Goal: Information Seeking & Learning: Learn about a topic

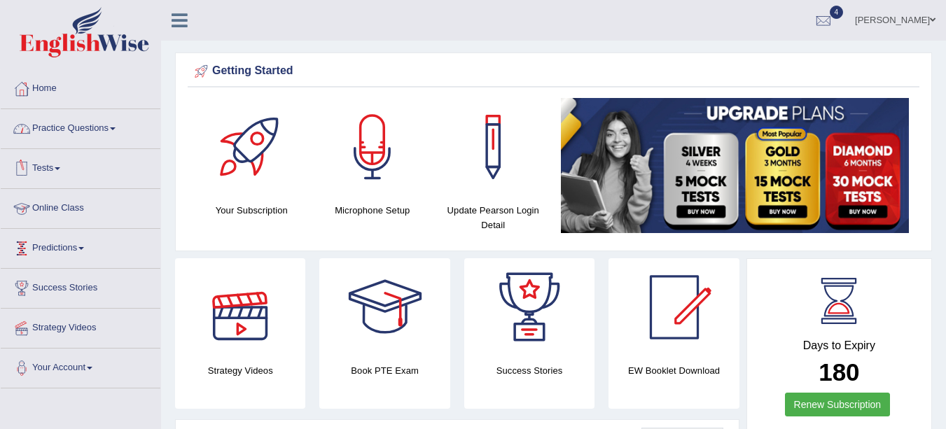
click at [100, 125] on link "Practice Questions" at bounding box center [81, 126] width 160 height 35
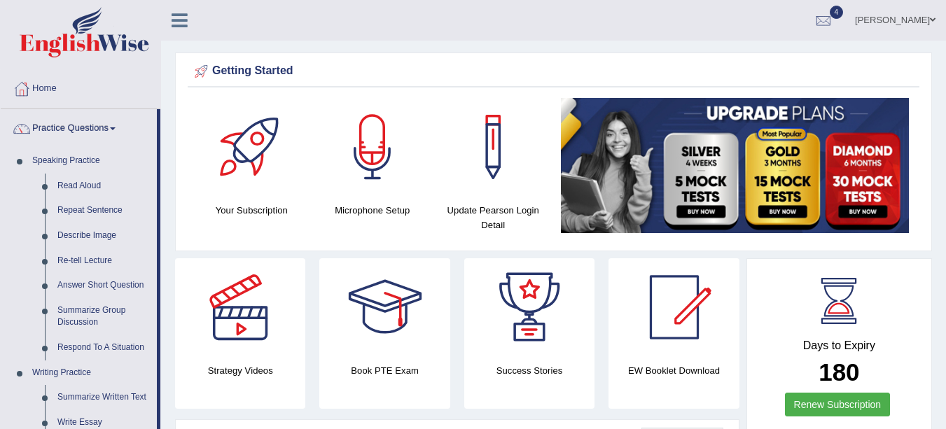
click at [90, 190] on link "Read Aloud" at bounding box center [104, 186] width 106 height 25
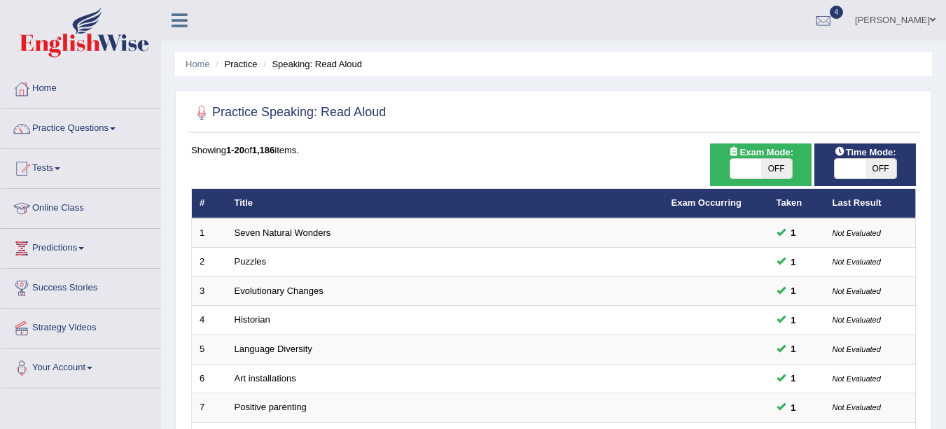
click at [887, 163] on span "OFF" at bounding box center [880, 169] width 31 height 20
checkbox input "true"
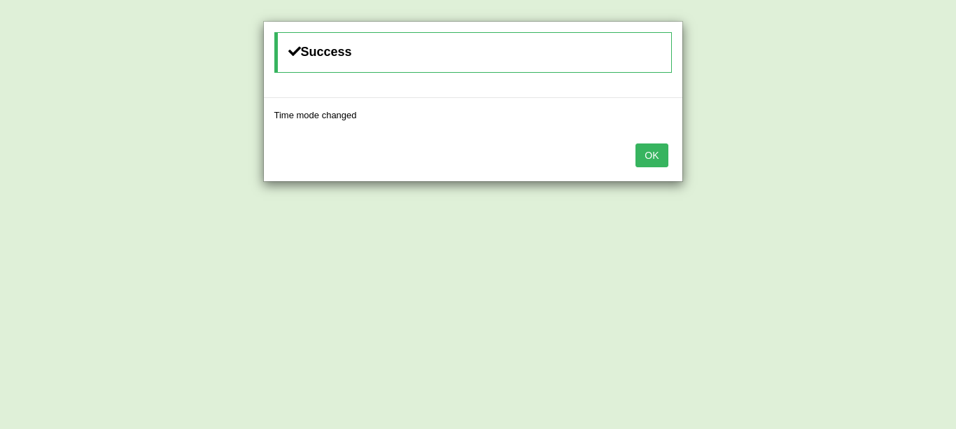
click at [645, 153] on button "OK" at bounding box center [652, 155] width 32 height 24
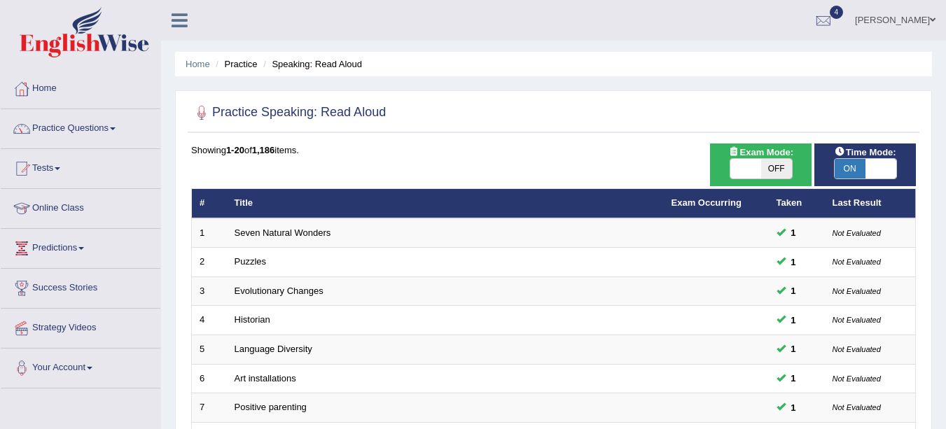
click at [778, 165] on span "OFF" at bounding box center [776, 169] width 31 height 20
checkbox input "true"
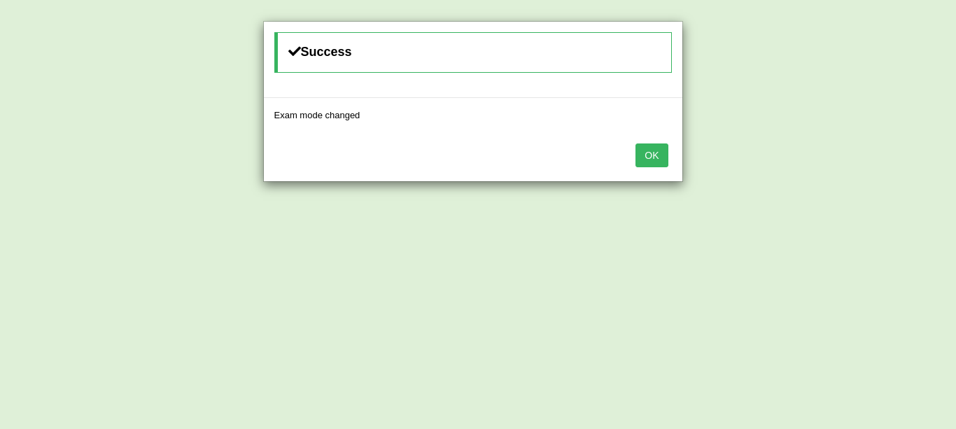
click at [656, 164] on button "OK" at bounding box center [652, 155] width 32 height 24
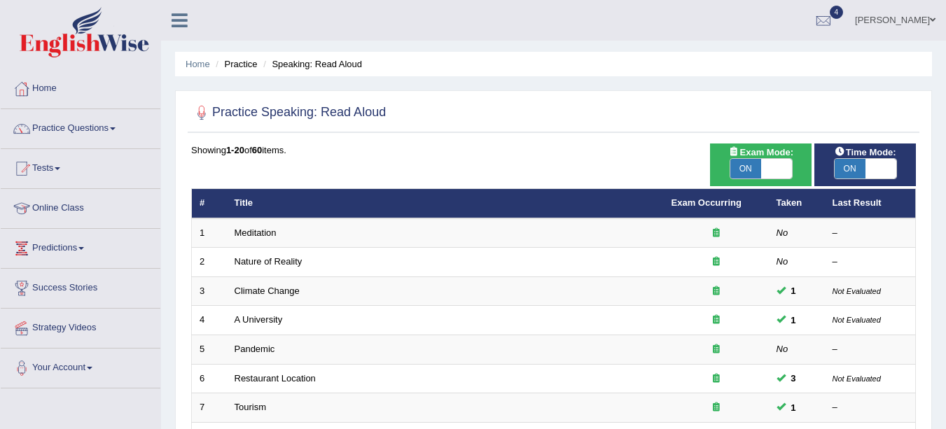
click at [272, 234] on link "Meditation" at bounding box center [255, 232] width 42 height 10
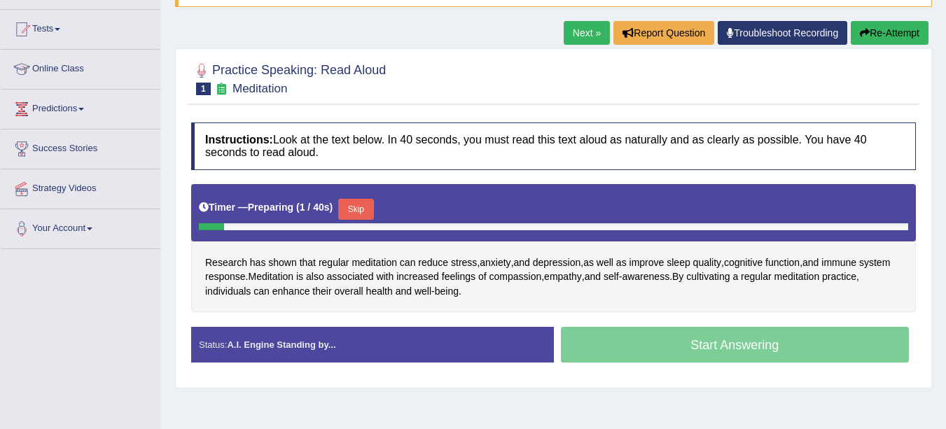
scroll to position [140, 0]
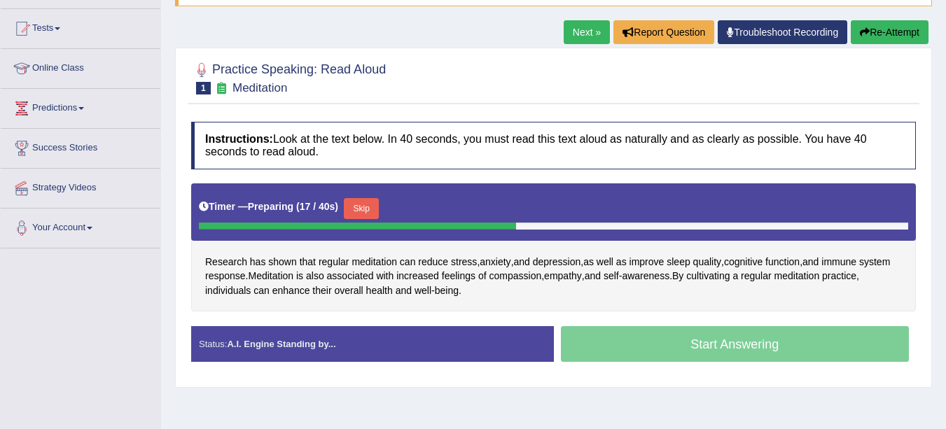
click at [365, 208] on button "Skip" at bounding box center [361, 208] width 35 height 21
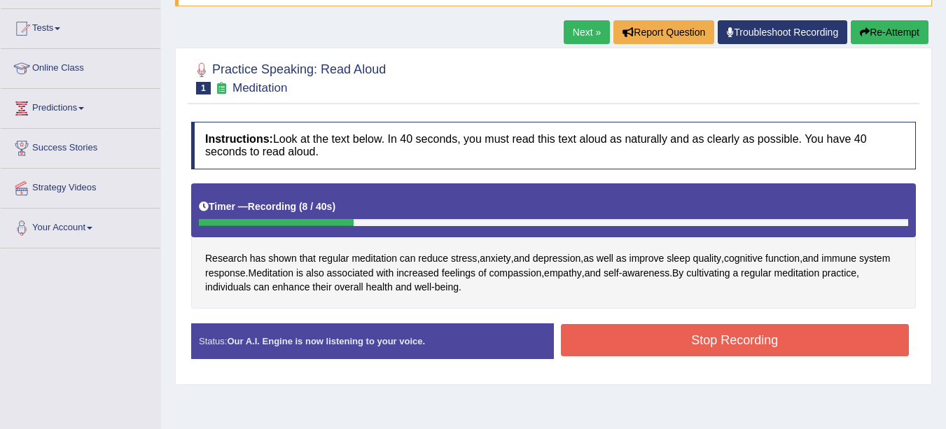
click at [633, 346] on button "Stop Recording" at bounding box center [735, 340] width 349 height 32
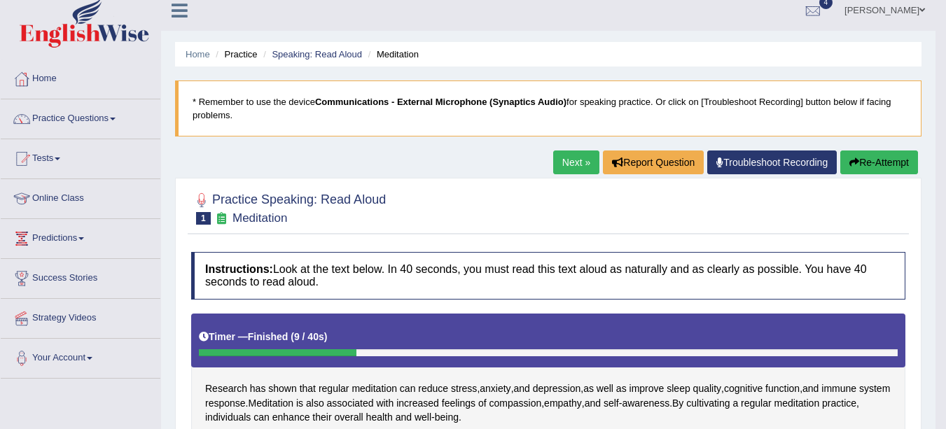
scroll to position [0, 0]
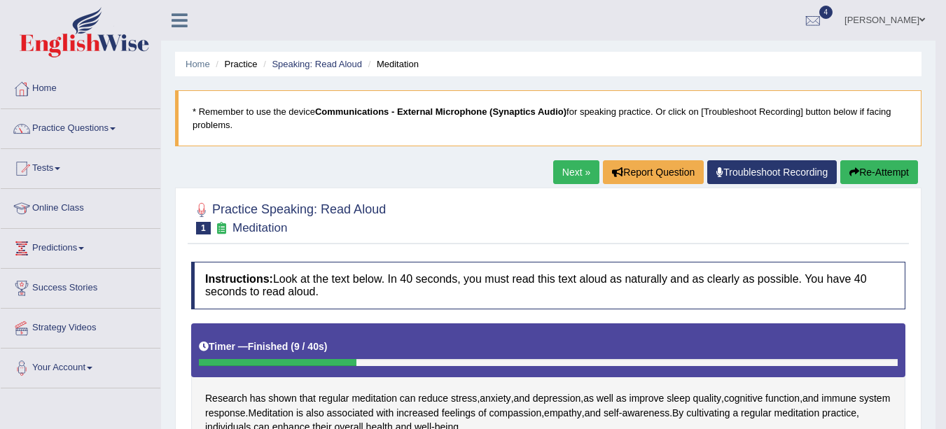
click at [873, 173] on button "Re-Attempt" at bounding box center [879, 172] width 78 height 24
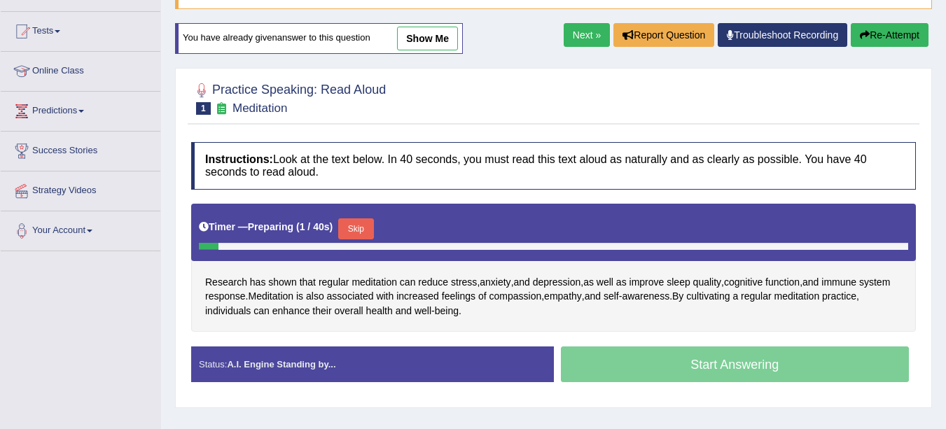
scroll to position [139, 0]
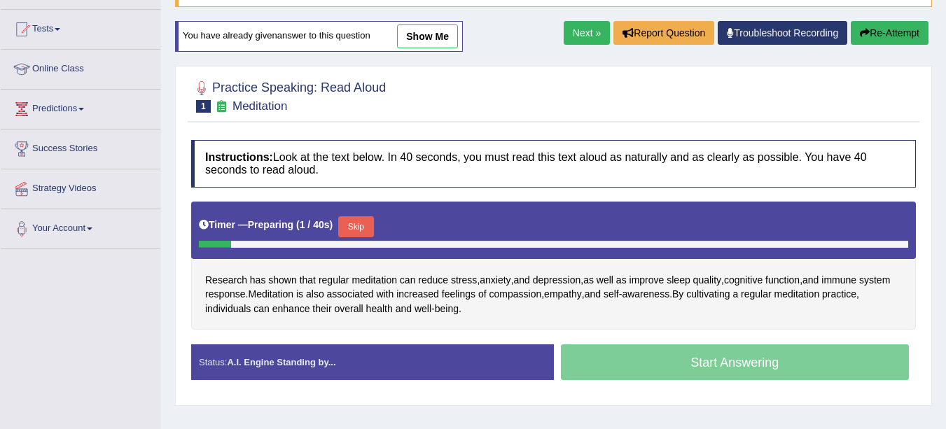
click at [440, 33] on link "show me" at bounding box center [427, 36] width 61 height 24
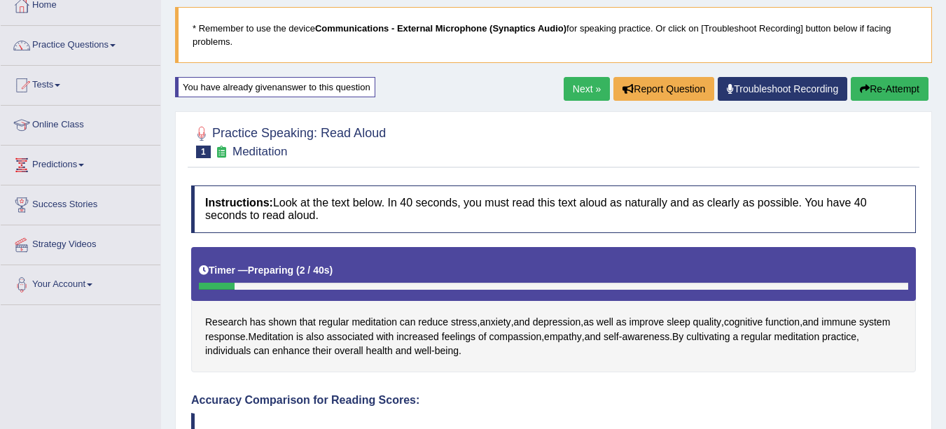
scroll to position [0, 0]
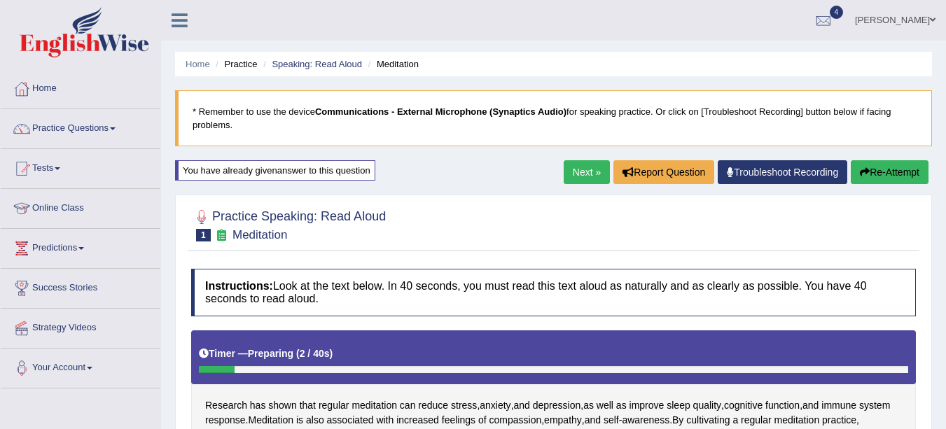
click at [890, 174] on button "Re-Attempt" at bounding box center [889, 172] width 78 height 24
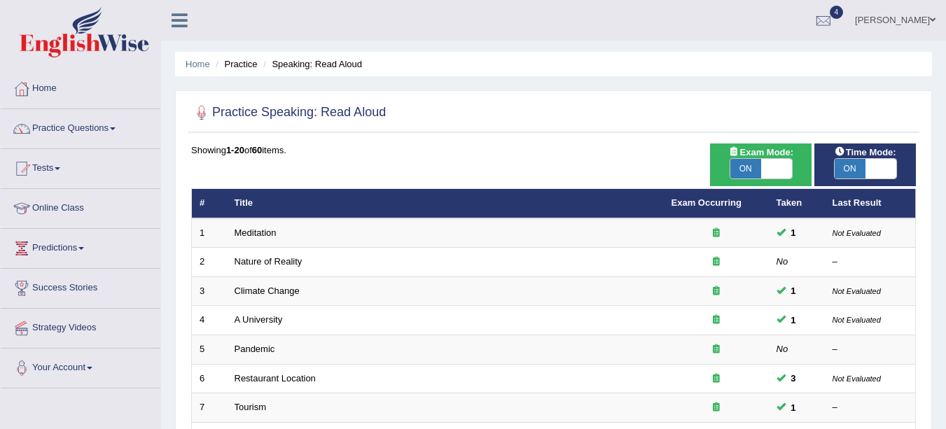
click at [283, 258] on link "Nature of Reality" at bounding box center [268, 261] width 68 height 10
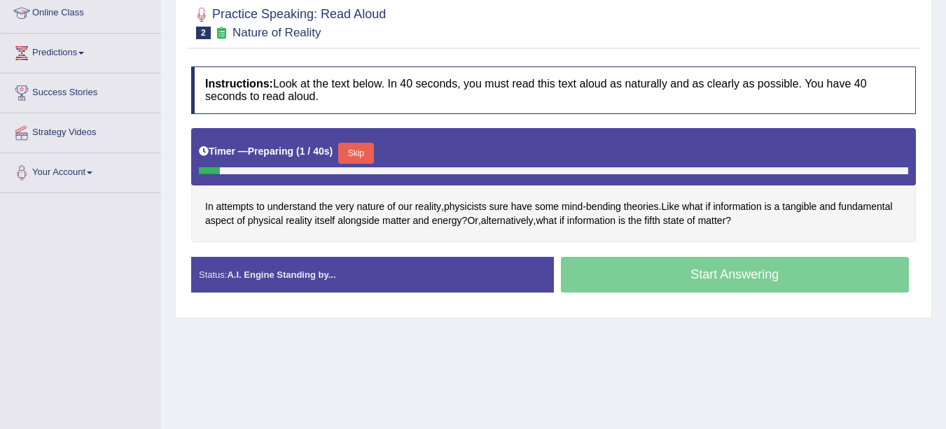
scroll to position [208, 0]
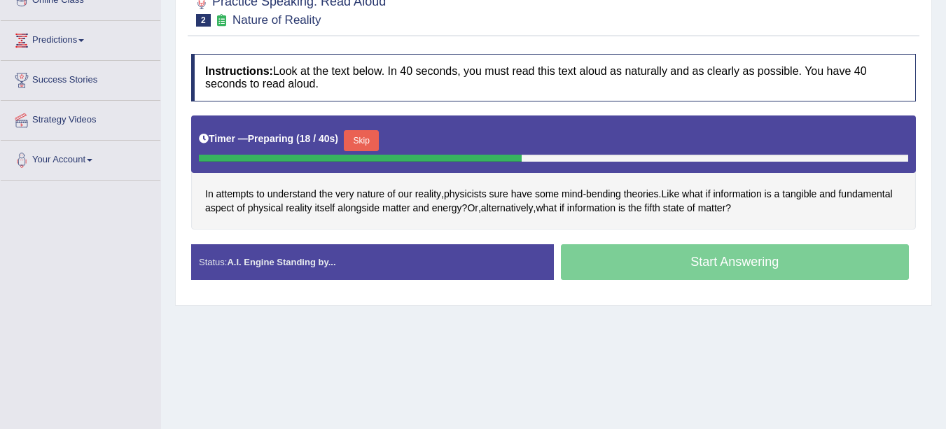
click at [370, 145] on button "Skip" at bounding box center [361, 140] width 35 height 21
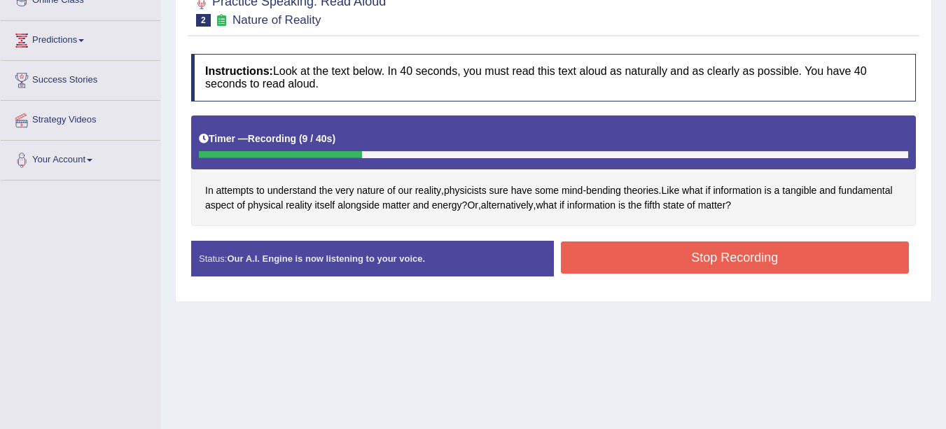
click at [790, 254] on button "Stop Recording" at bounding box center [735, 257] width 349 height 32
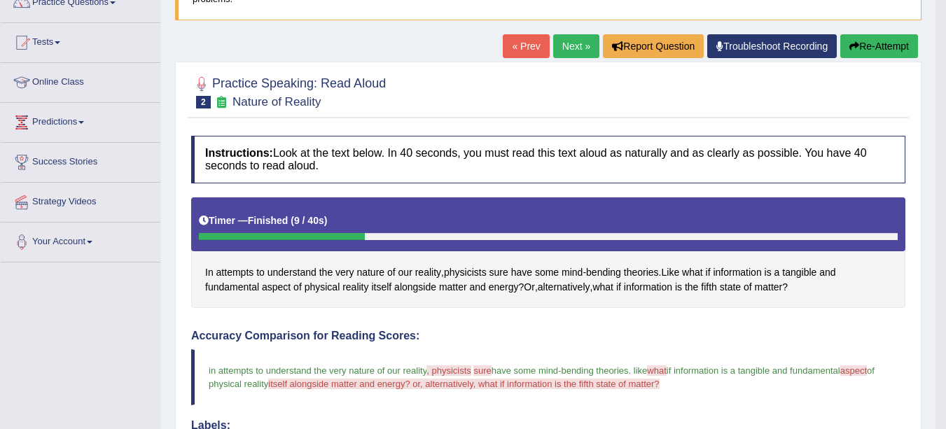
scroll to position [0, 0]
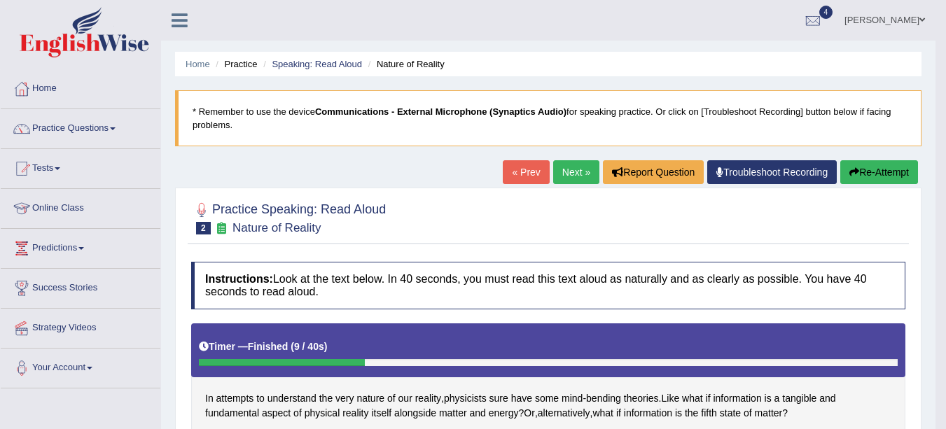
click at [568, 172] on link "Next »" at bounding box center [576, 172] width 46 height 24
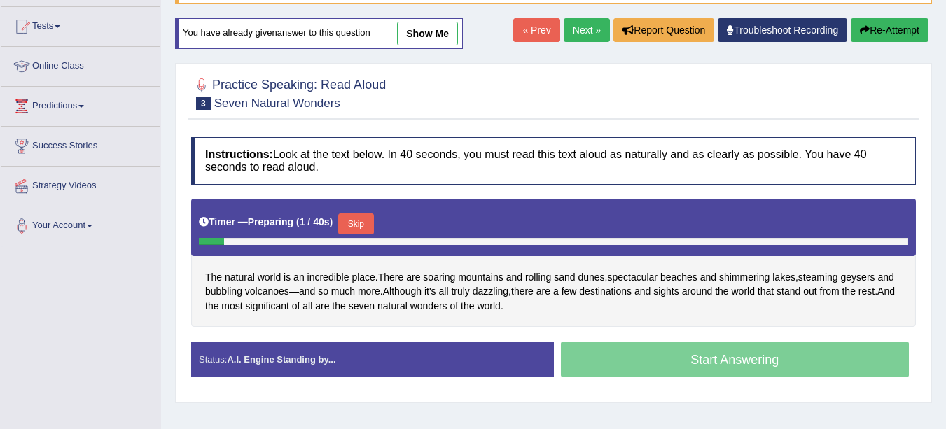
click at [438, 24] on link "show me" at bounding box center [427, 34] width 61 height 24
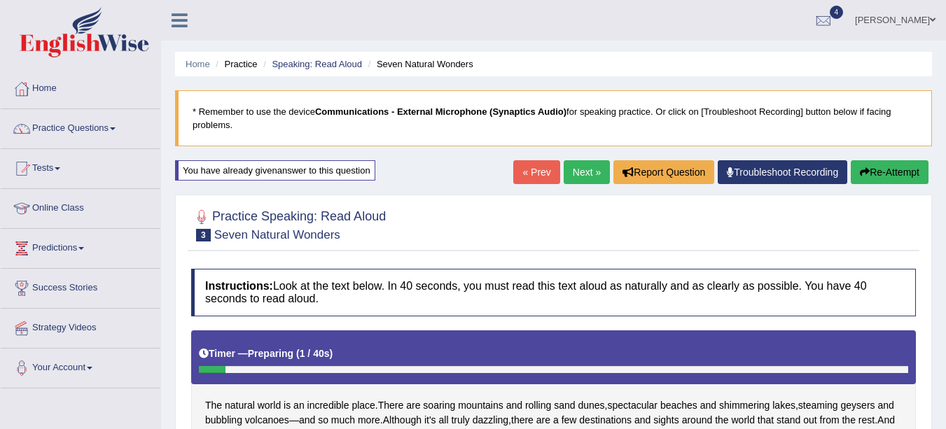
click at [572, 178] on link "Next »" at bounding box center [586, 172] width 46 height 24
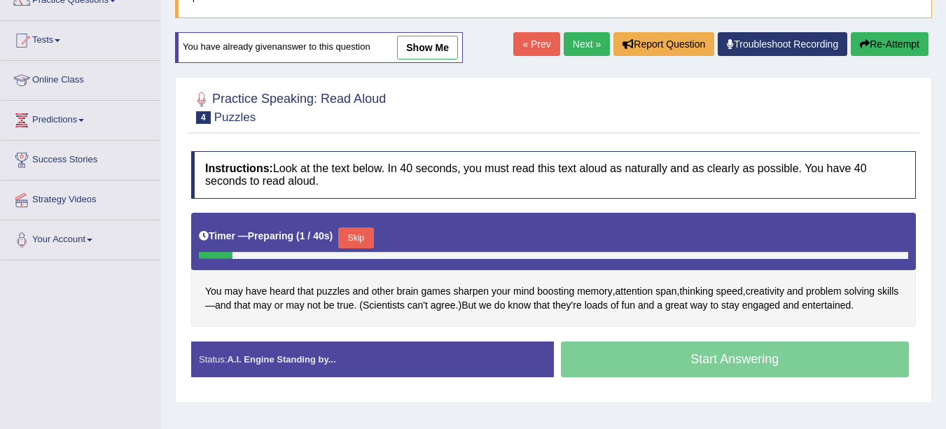
scroll to position [120, 0]
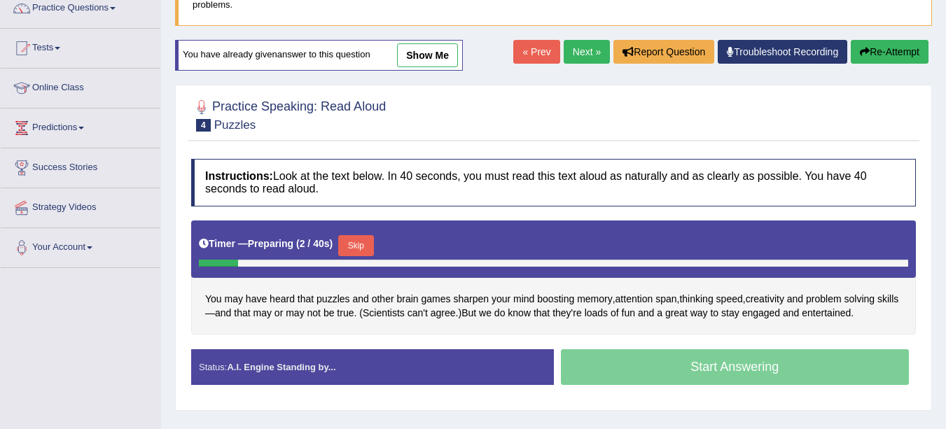
click at [427, 57] on link "show me" at bounding box center [427, 55] width 61 height 24
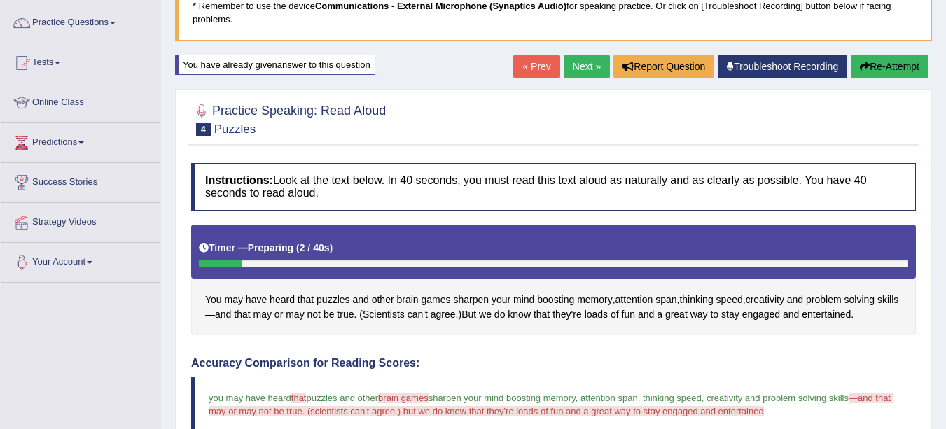
scroll to position [66, 0]
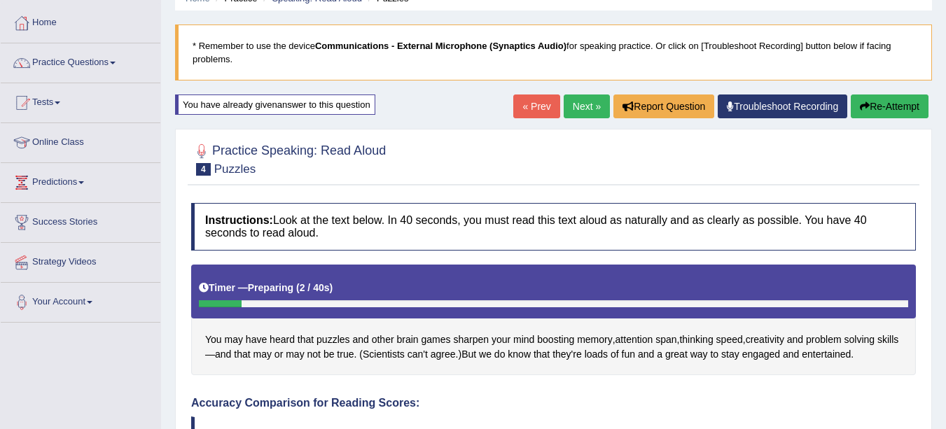
click at [584, 111] on link "Next »" at bounding box center [586, 106] width 46 height 24
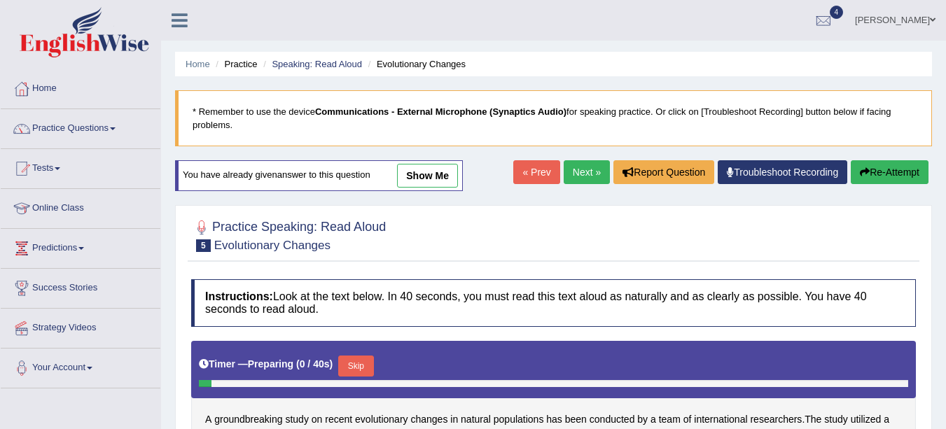
click at [591, 171] on link "Next »" at bounding box center [586, 172] width 46 height 24
click at [582, 174] on link "Next »" at bounding box center [586, 172] width 46 height 24
click at [246, 66] on li "Practice" at bounding box center [234, 63] width 45 height 13
click at [89, 132] on link "Practice Questions" at bounding box center [81, 126] width 160 height 35
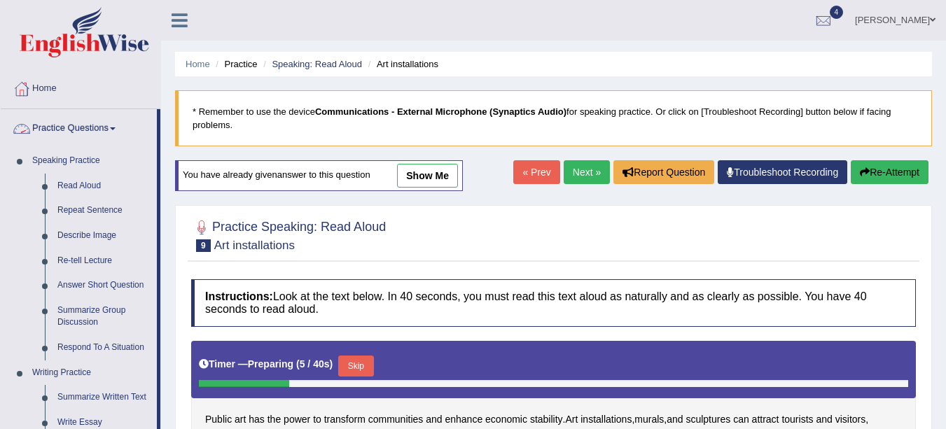
click at [95, 193] on link "Read Aloud" at bounding box center [104, 186] width 106 height 25
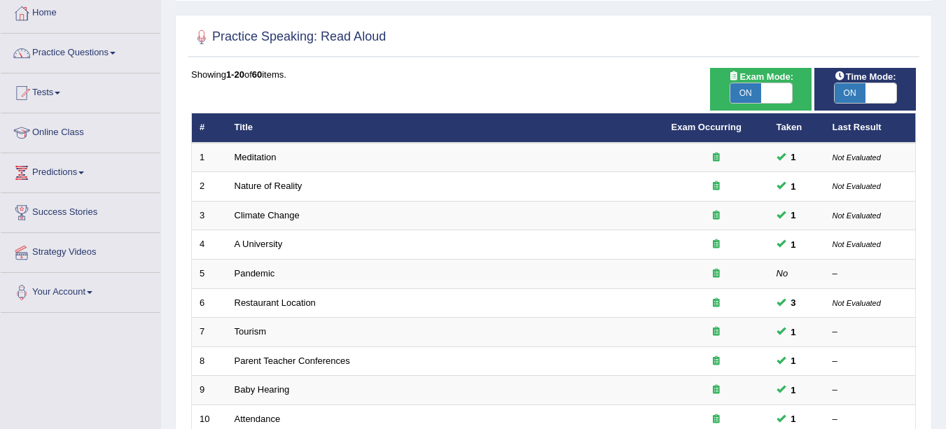
scroll to position [78, 0]
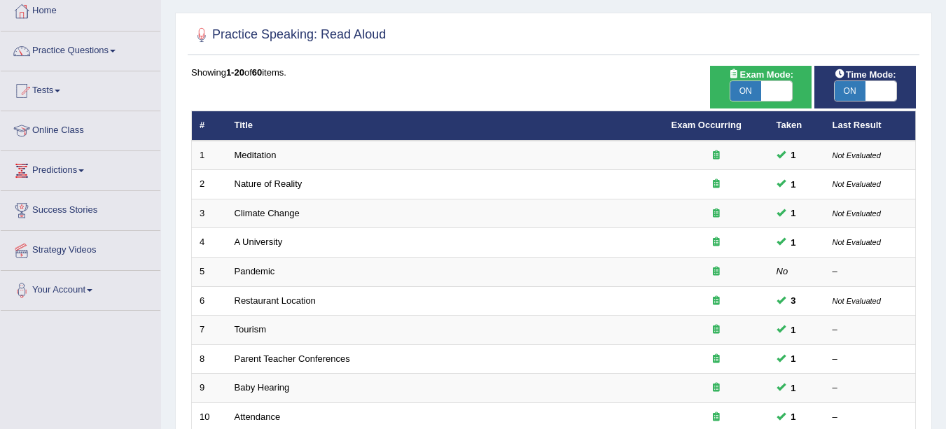
click at [252, 270] on link "Pandemic" at bounding box center [254, 271] width 41 height 10
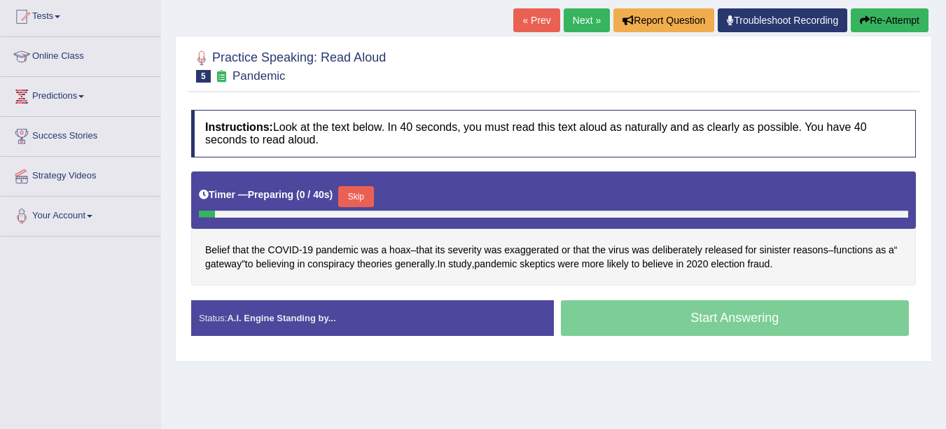
scroll to position [153, 0]
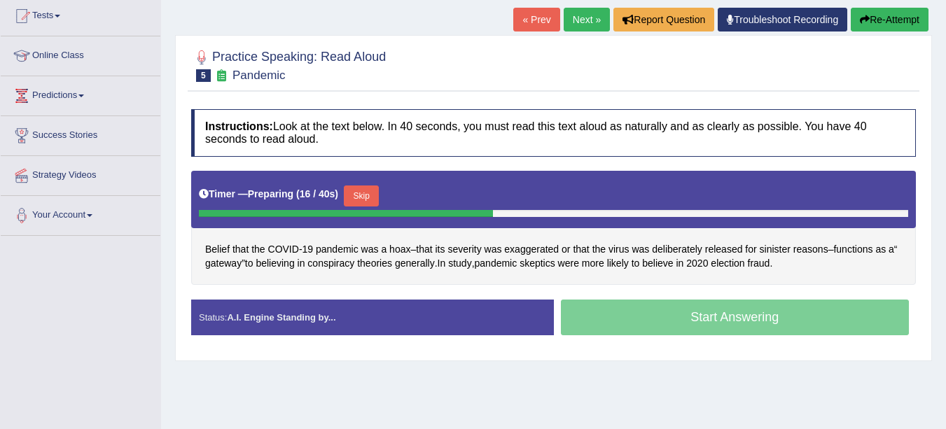
click at [356, 195] on button "Skip" at bounding box center [361, 195] width 35 height 21
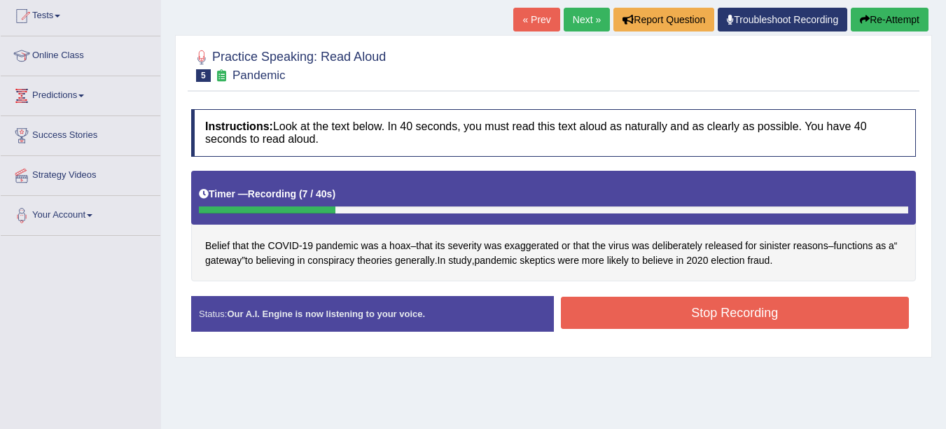
click at [718, 316] on button "Stop Recording" at bounding box center [735, 313] width 349 height 32
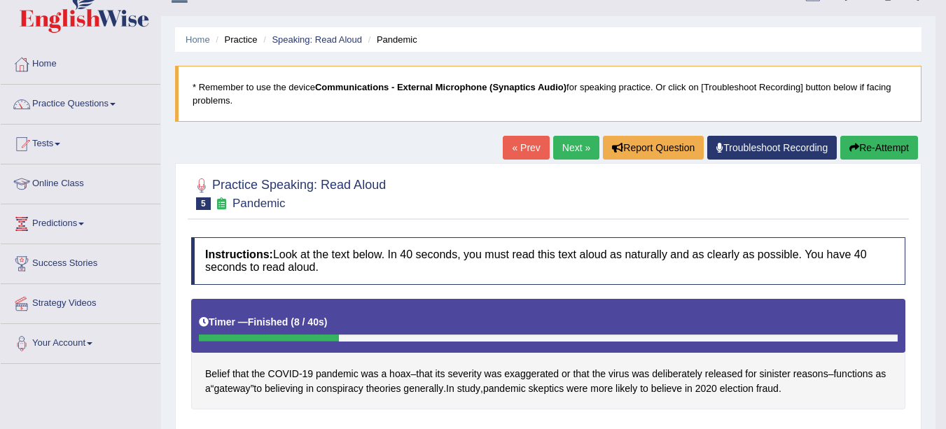
scroll to position [24, 0]
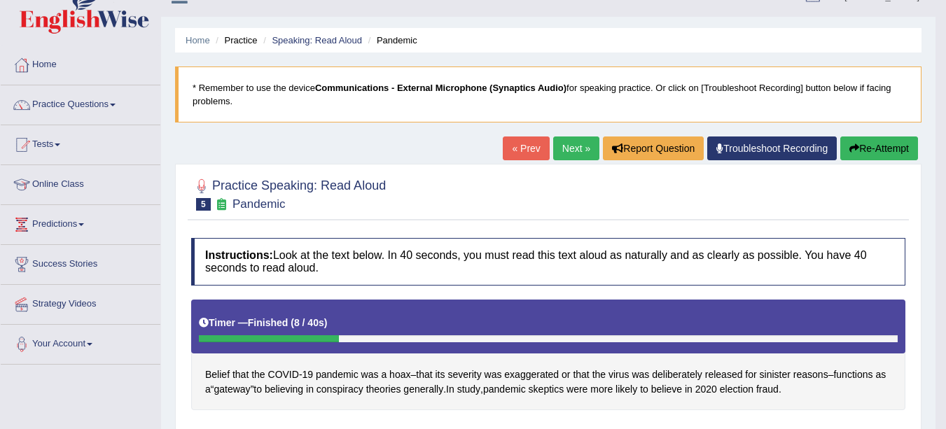
click at [568, 148] on link "Next »" at bounding box center [576, 148] width 46 height 24
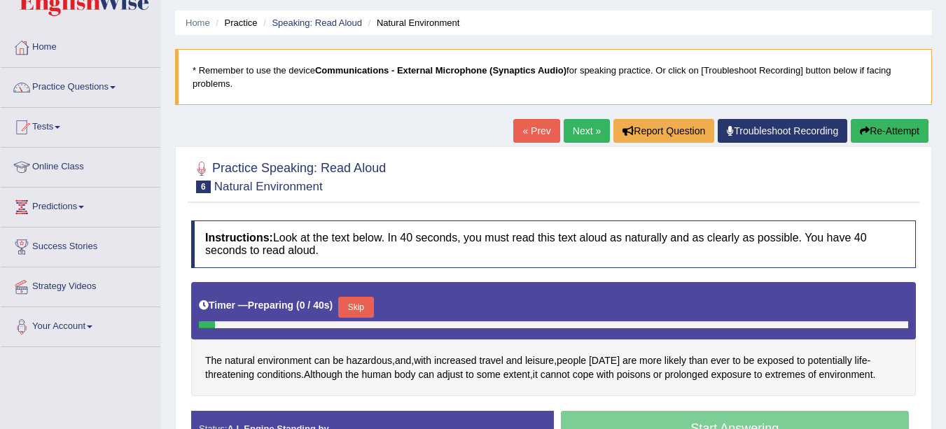
scroll to position [108, 0]
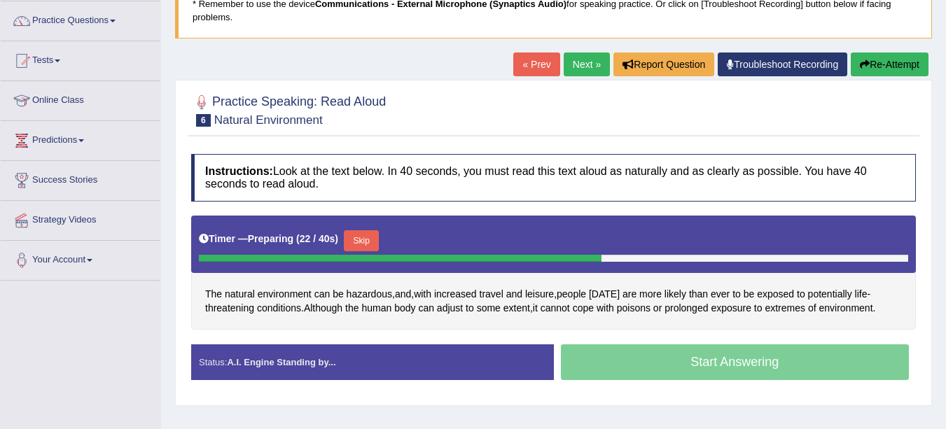
click at [616, 358] on div "Start Answering" at bounding box center [735, 363] width 363 height 39
click at [363, 235] on button "Skip" at bounding box center [361, 240] width 35 height 21
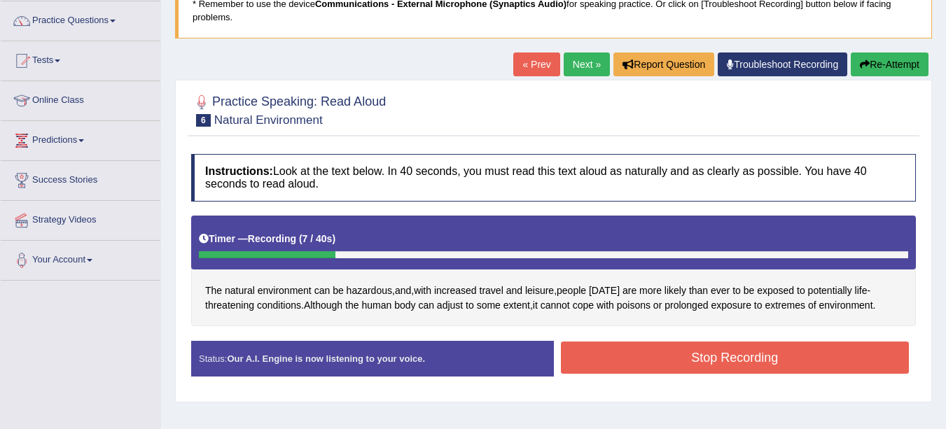
click at [673, 359] on button "Stop Recording" at bounding box center [735, 358] width 349 height 32
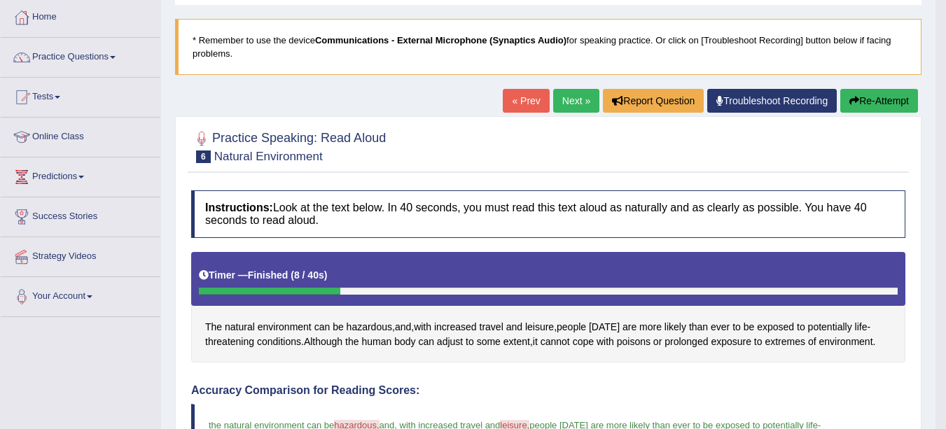
scroll to position [69, 0]
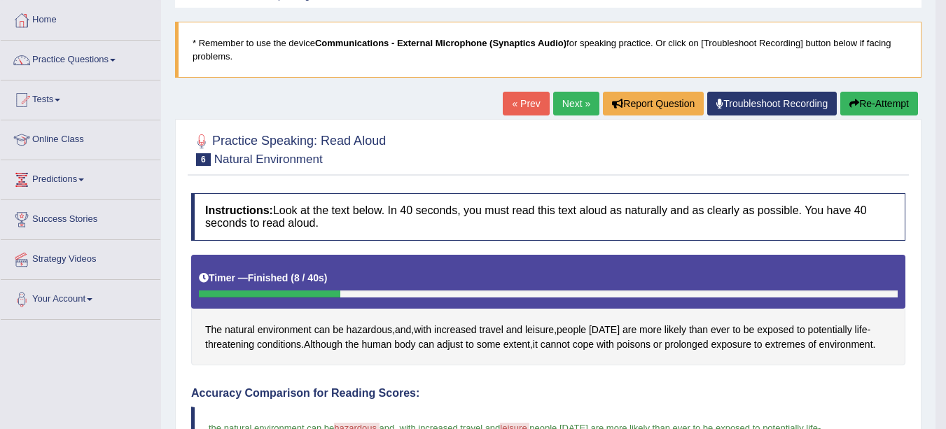
click at [574, 106] on link "Next »" at bounding box center [576, 104] width 46 height 24
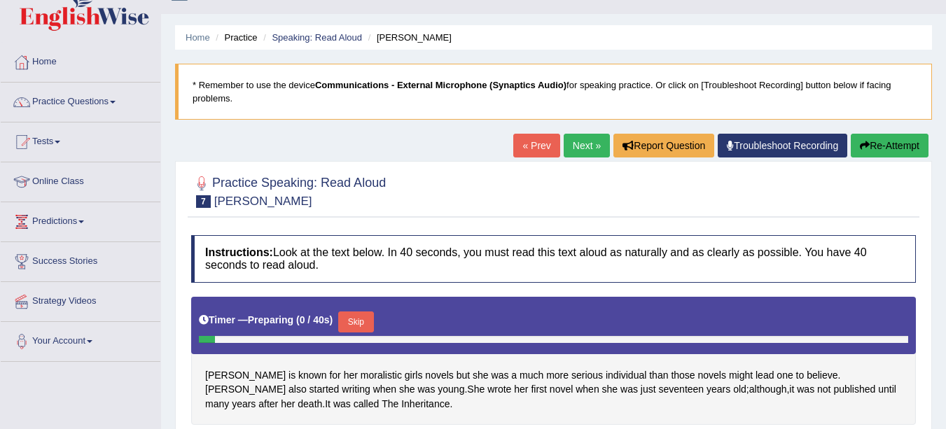
scroll to position [94, 0]
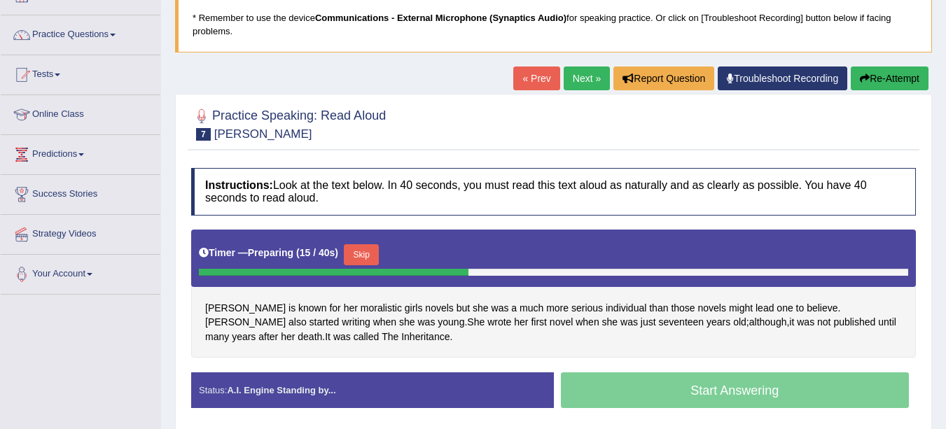
click at [374, 248] on button "Skip" at bounding box center [361, 254] width 35 height 21
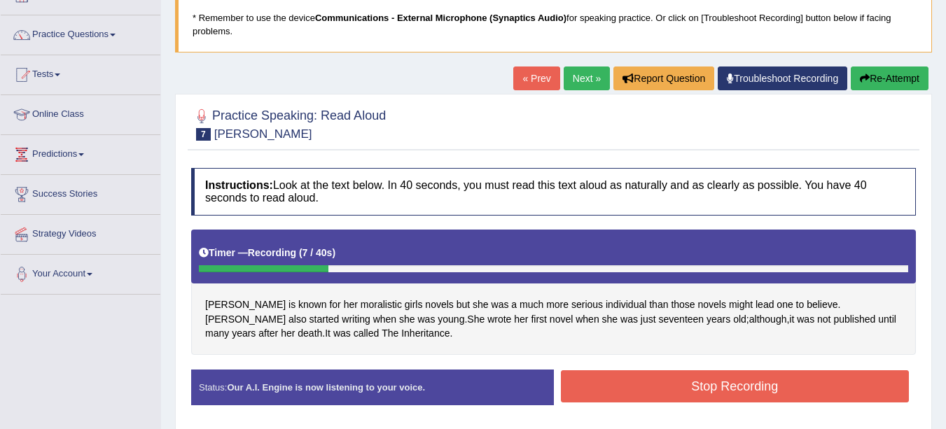
click at [708, 381] on button "Stop Recording" at bounding box center [735, 386] width 349 height 32
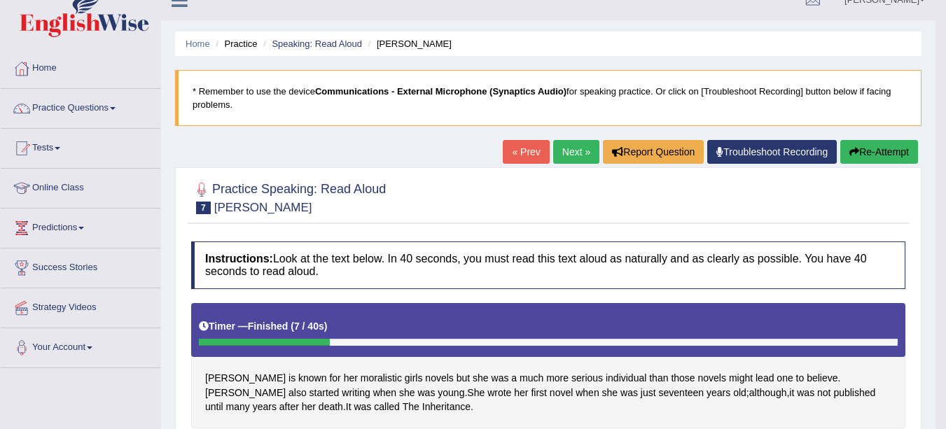
scroll to position [0, 0]
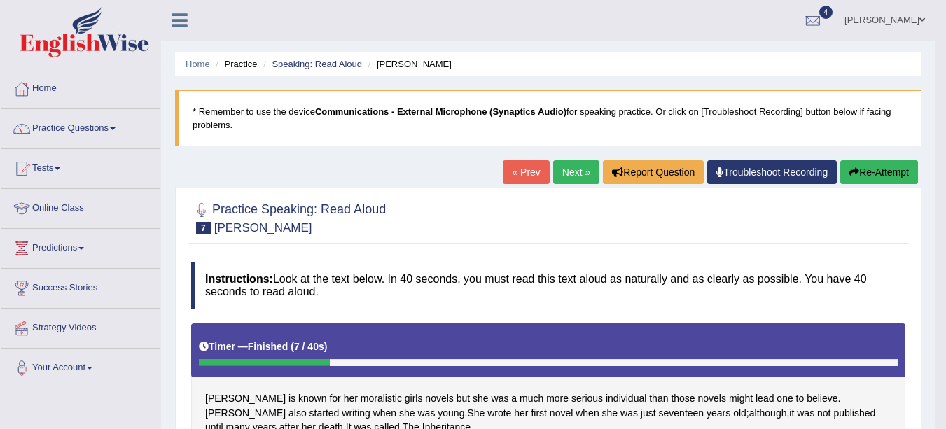
click at [867, 171] on button "Re-Attempt" at bounding box center [879, 172] width 78 height 24
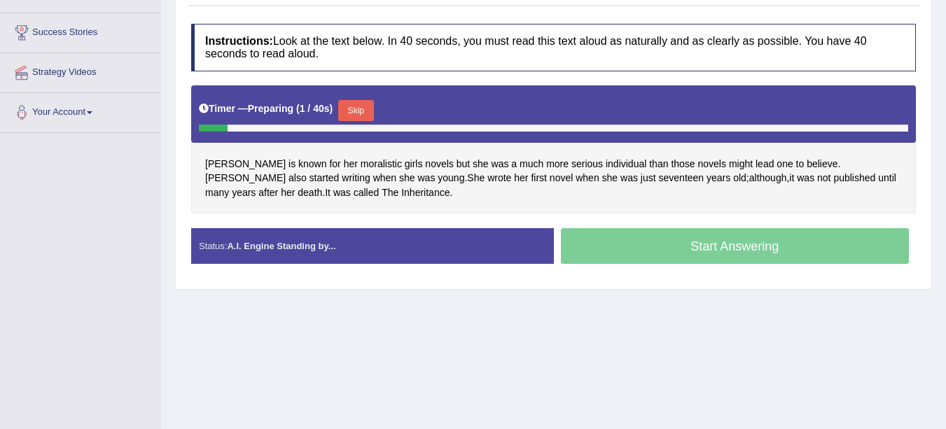
scroll to position [226, 0]
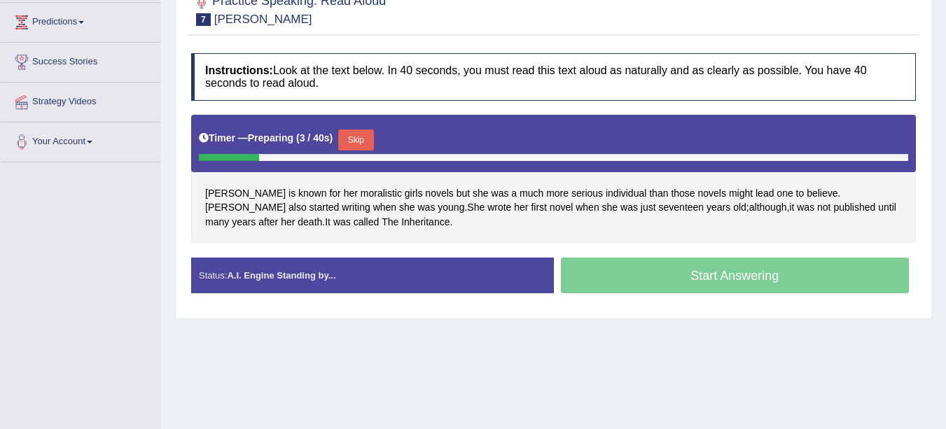
click at [364, 143] on button "Skip" at bounding box center [355, 139] width 35 height 21
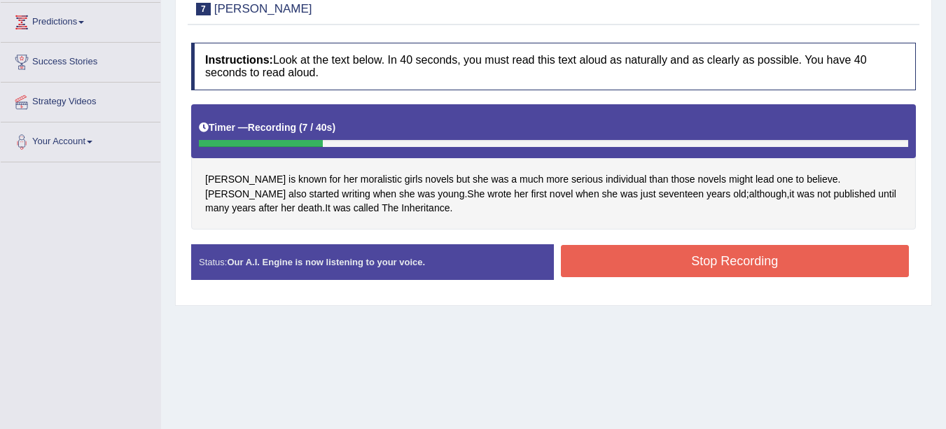
click at [703, 262] on button "Stop Recording" at bounding box center [735, 261] width 349 height 32
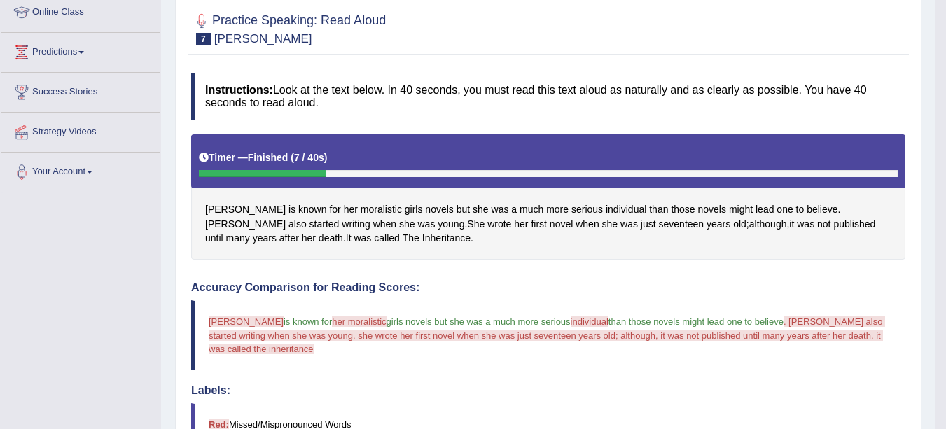
scroll to position [0, 0]
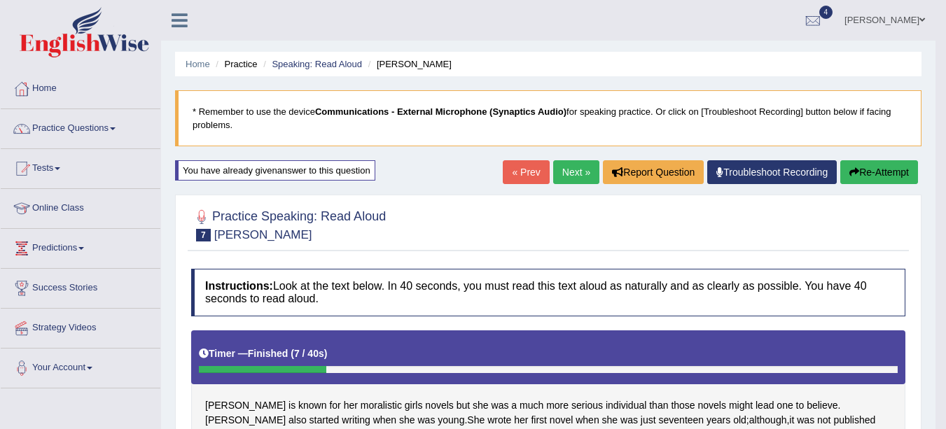
click at [568, 171] on link "Next »" at bounding box center [576, 172] width 46 height 24
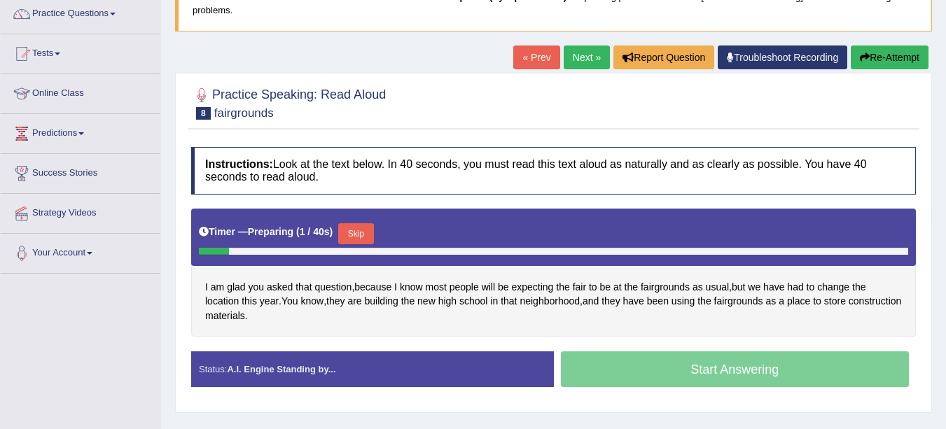
scroll to position [132, 0]
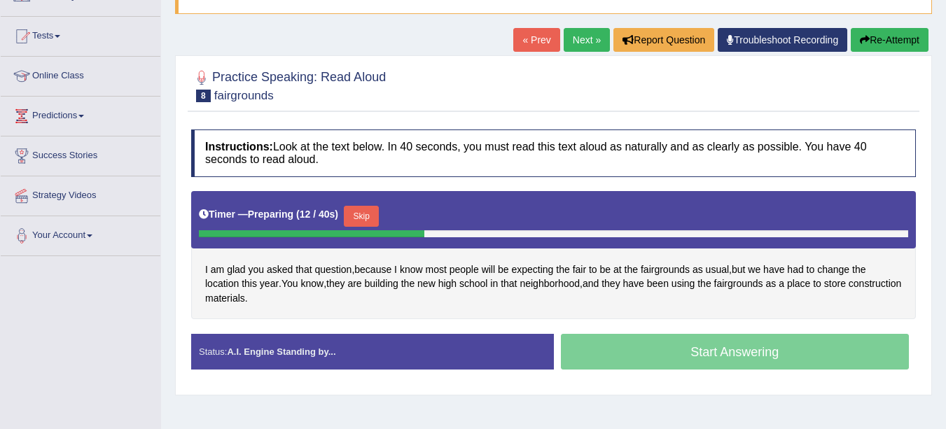
click at [360, 216] on button "Skip" at bounding box center [361, 216] width 35 height 21
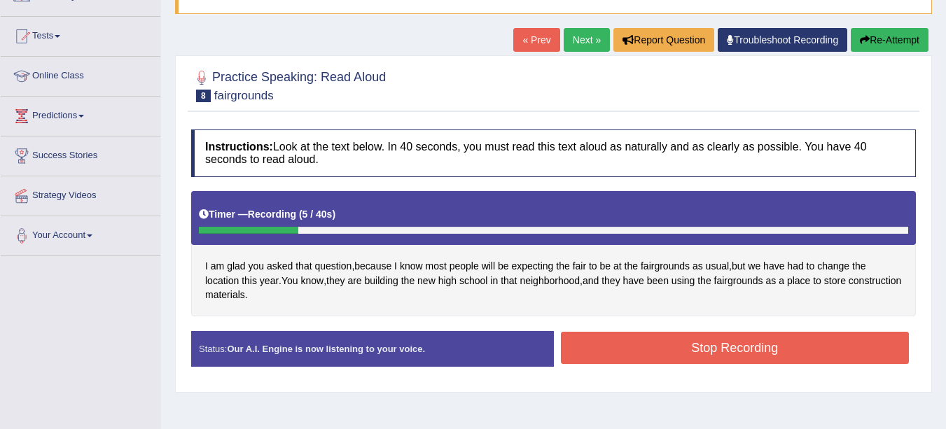
click at [695, 340] on button "Stop Recording" at bounding box center [735, 348] width 349 height 32
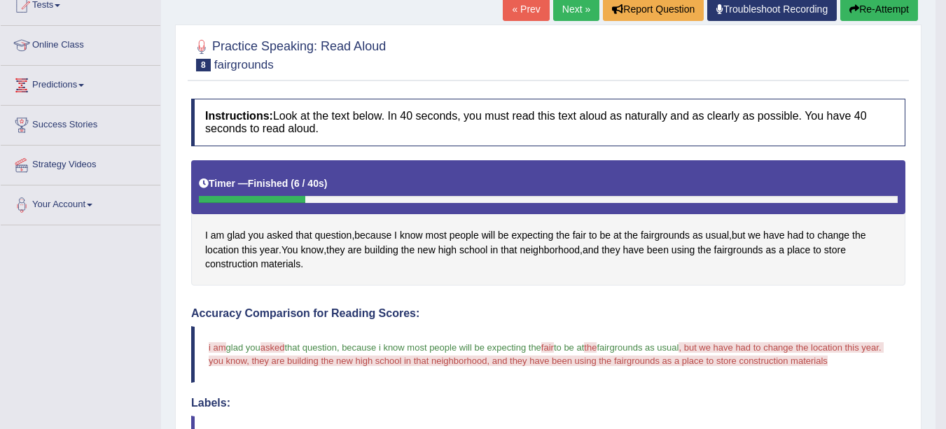
scroll to position [0, 0]
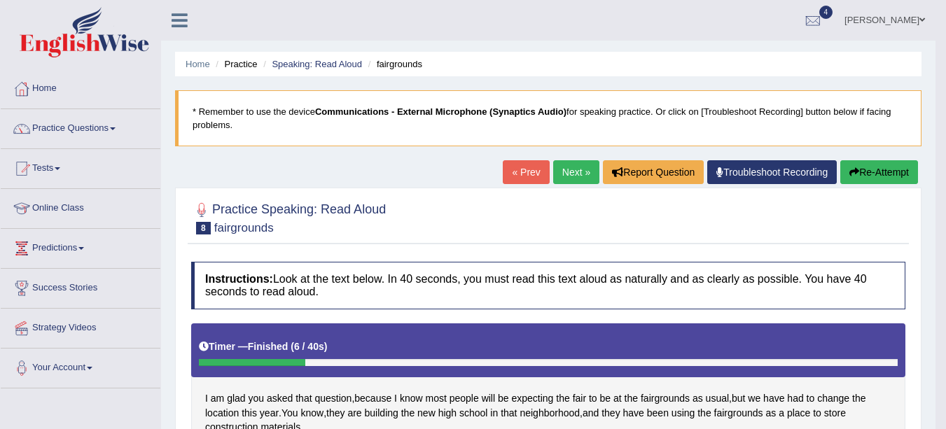
click at [561, 168] on link "Next »" at bounding box center [576, 172] width 46 height 24
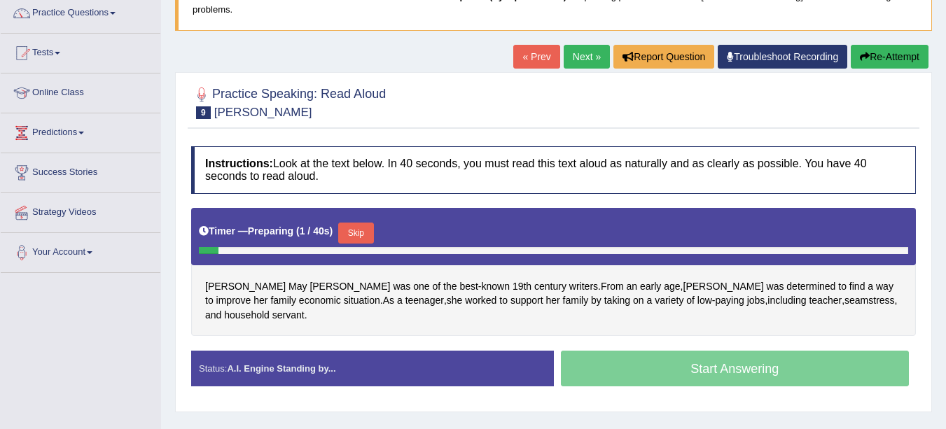
scroll to position [117, 0]
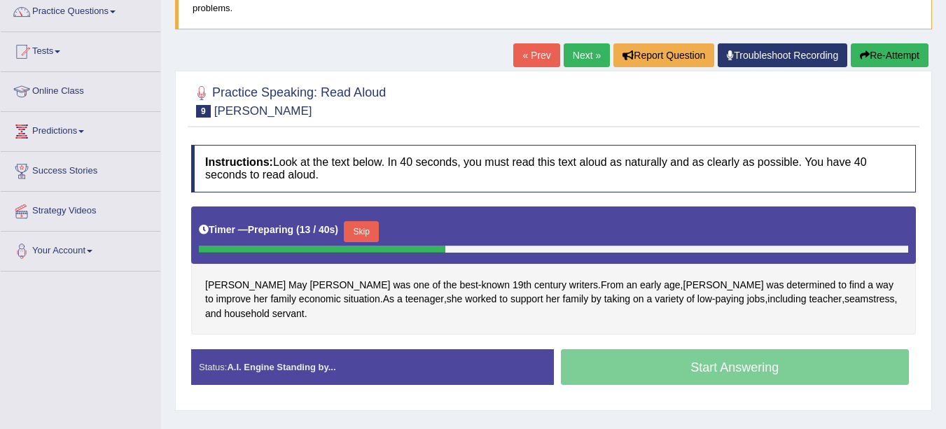
click at [372, 231] on button "Skip" at bounding box center [361, 231] width 35 height 21
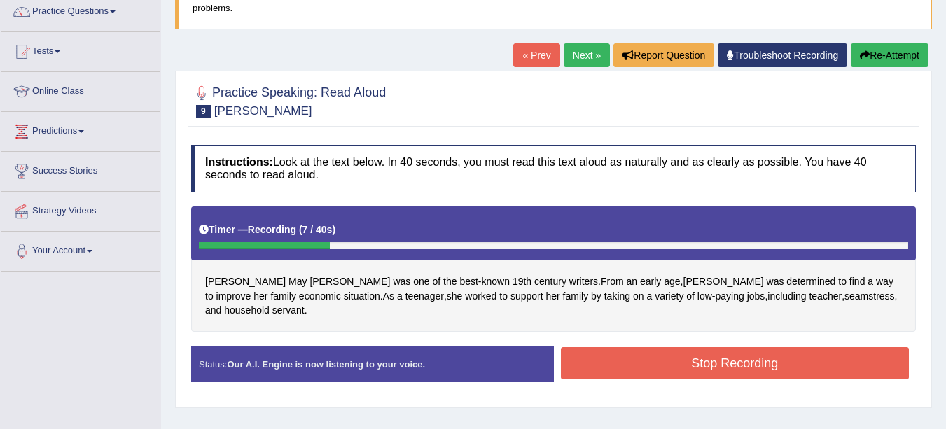
click at [734, 350] on button "Stop Recording" at bounding box center [735, 363] width 349 height 32
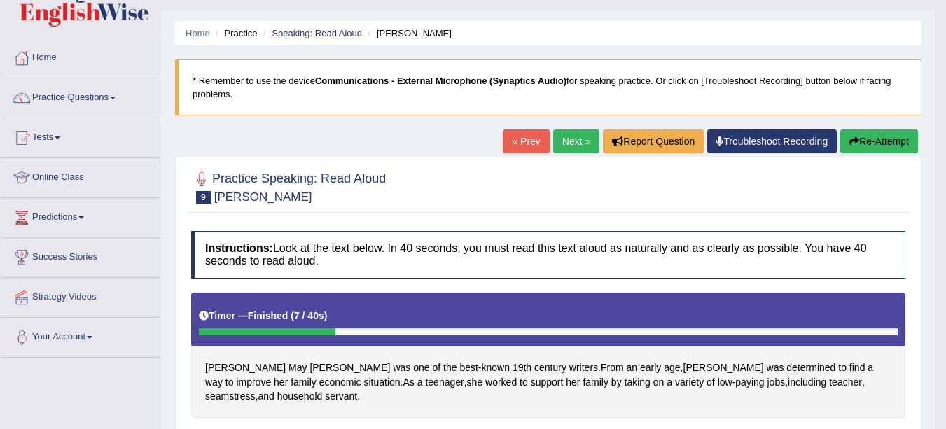
scroll to position [0, 0]
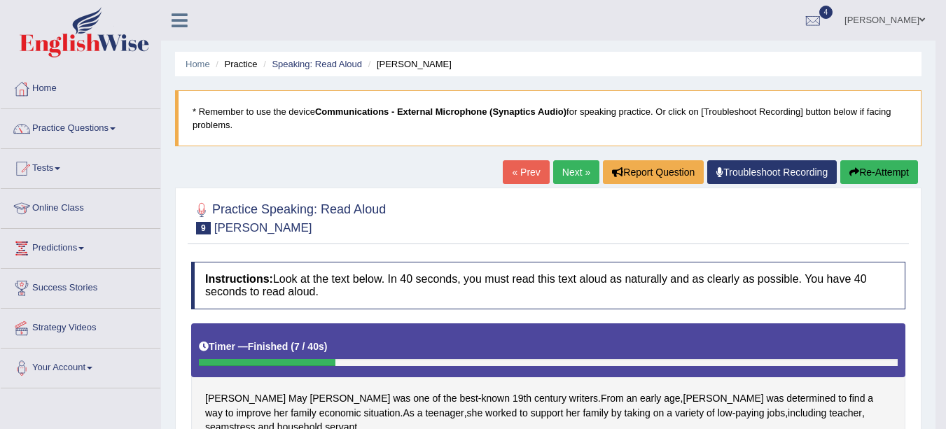
click at [570, 170] on link "Next »" at bounding box center [576, 172] width 46 height 24
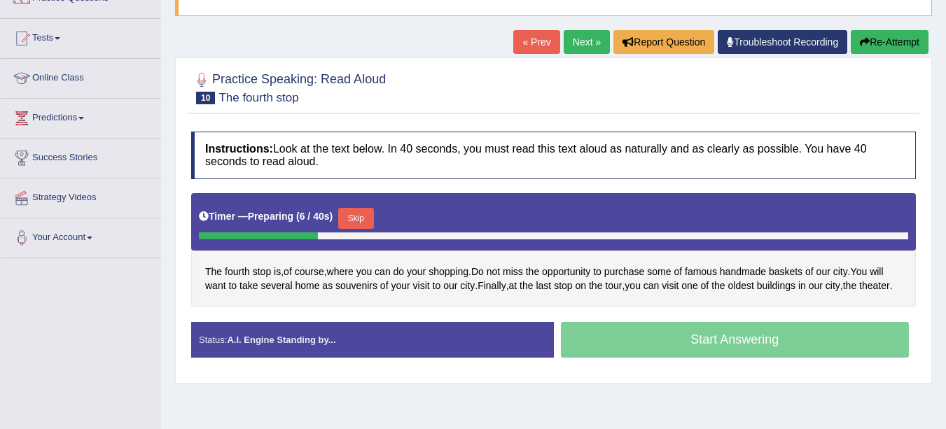
scroll to position [132, 0]
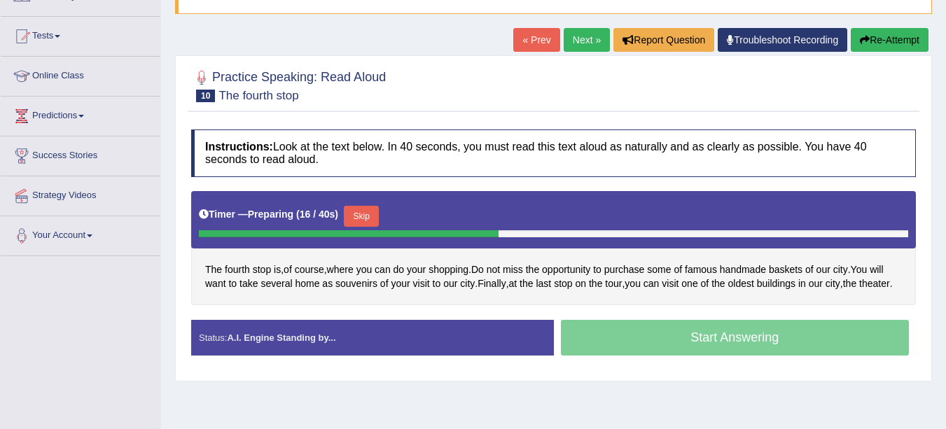
click at [365, 214] on button "Skip" at bounding box center [361, 216] width 35 height 21
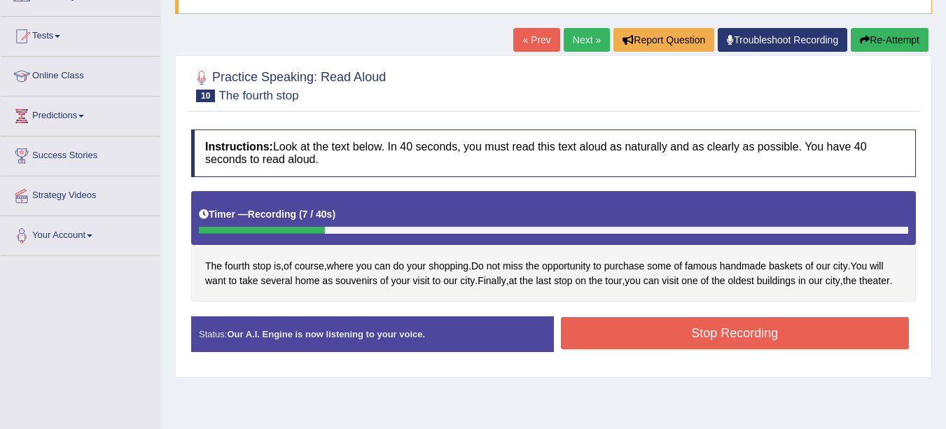
click at [731, 347] on button "Stop Recording" at bounding box center [735, 333] width 349 height 32
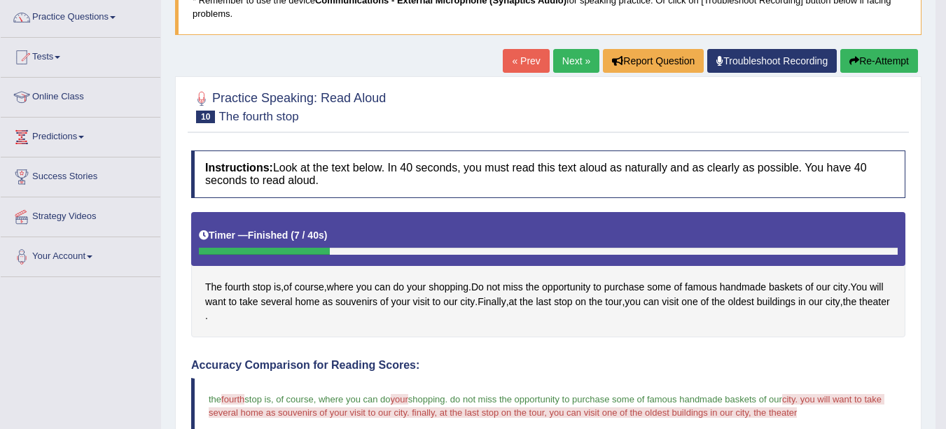
scroll to position [0, 0]
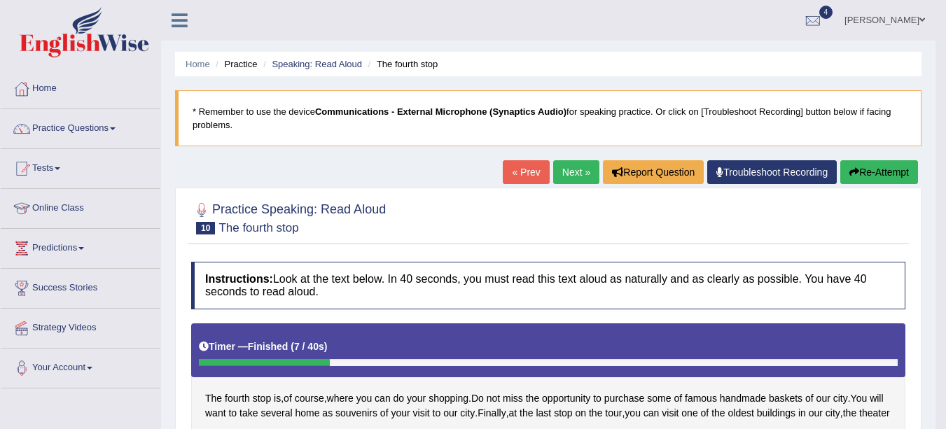
click at [571, 169] on link "Next »" at bounding box center [576, 172] width 46 height 24
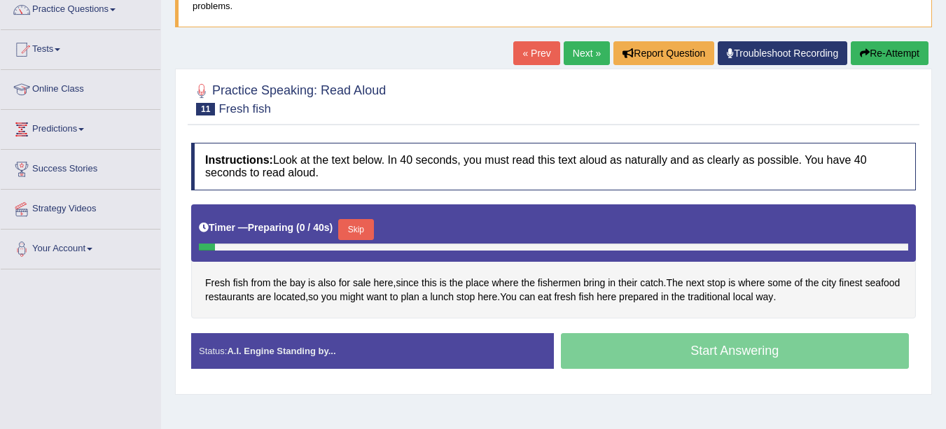
scroll to position [123, 0]
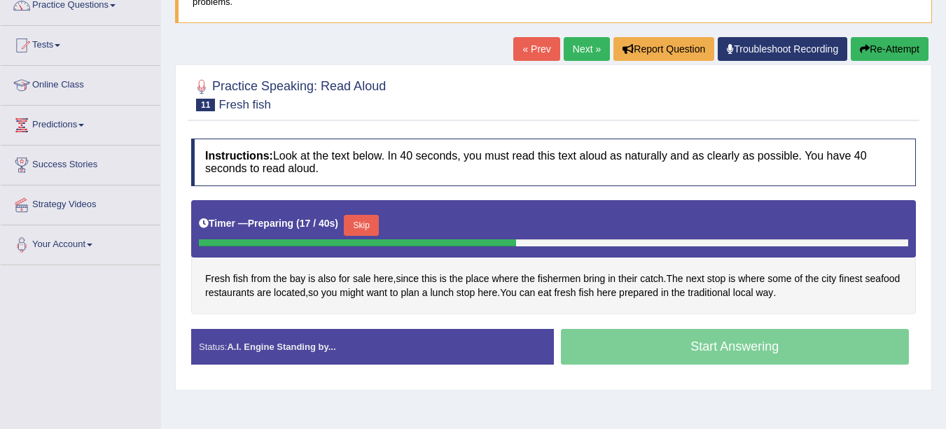
click at [368, 220] on button "Skip" at bounding box center [361, 225] width 35 height 21
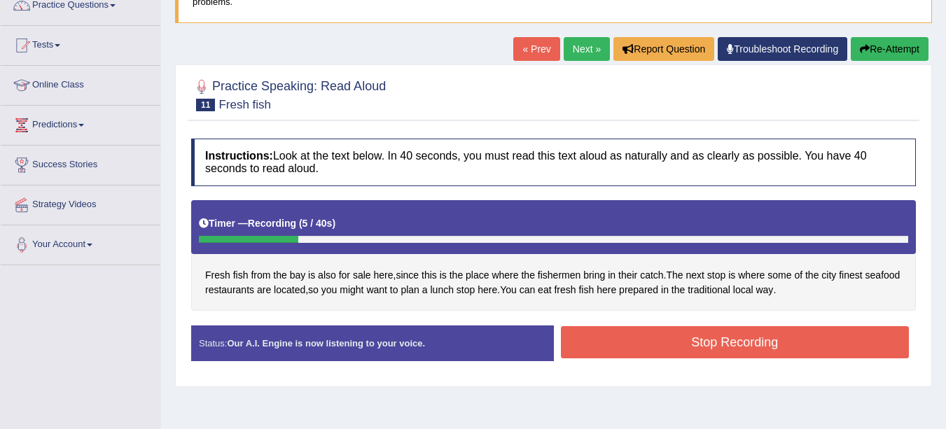
click at [652, 351] on button "Stop Recording" at bounding box center [735, 342] width 349 height 32
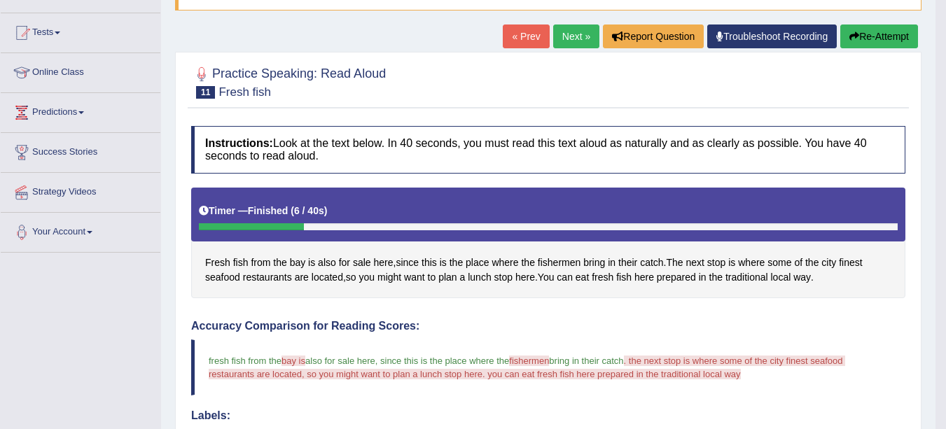
scroll to position [0, 0]
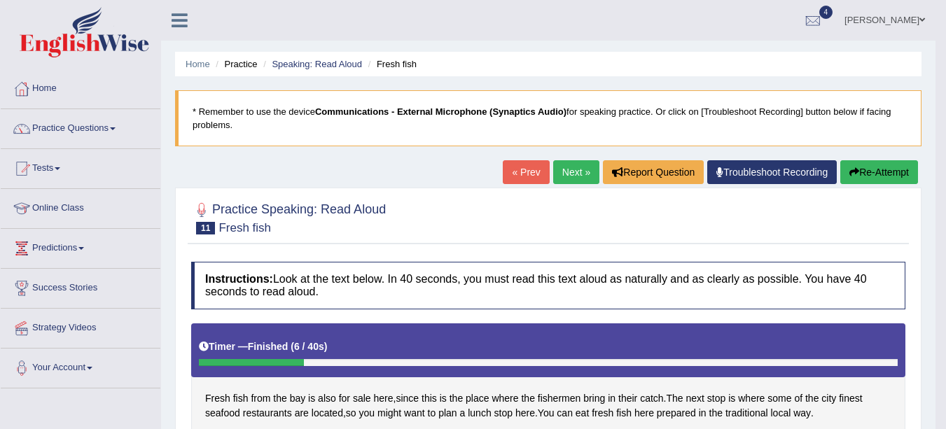
click at [573, 173] on link "Next »" at bounding box center [576, 172] width 46 height 24
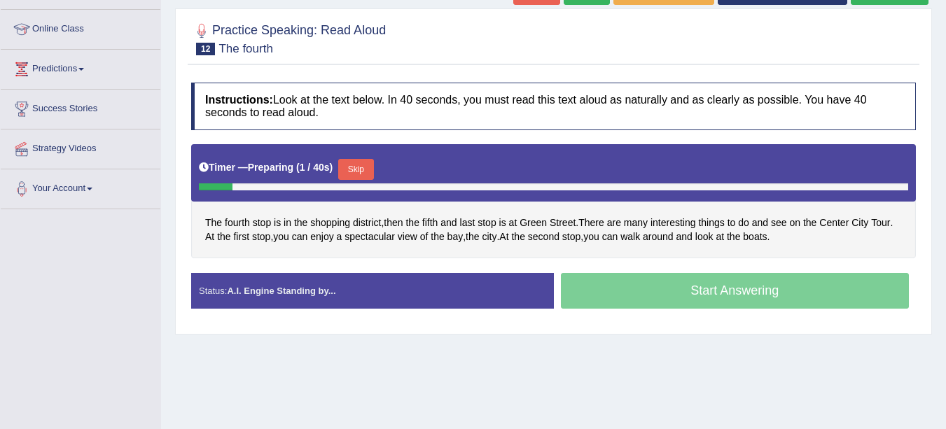
scroll to position [166, 0]
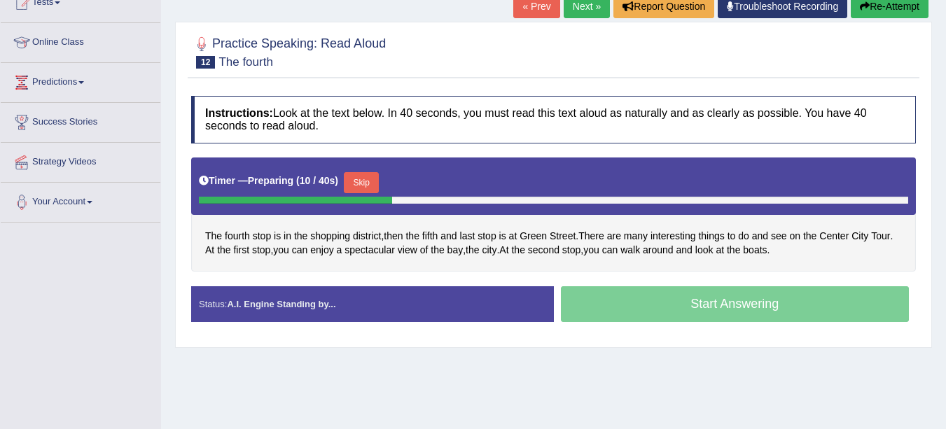
click at [358, 178] on button "Skip" at bounding box center [361, 182] width 35 height 21
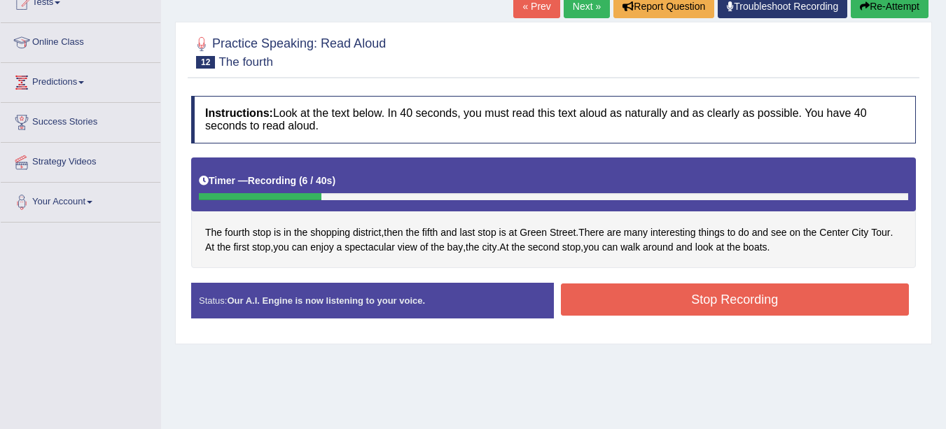
click at [752, 300] on button "Stop Recording" at bounding box center [735, 299] width 349 height 32
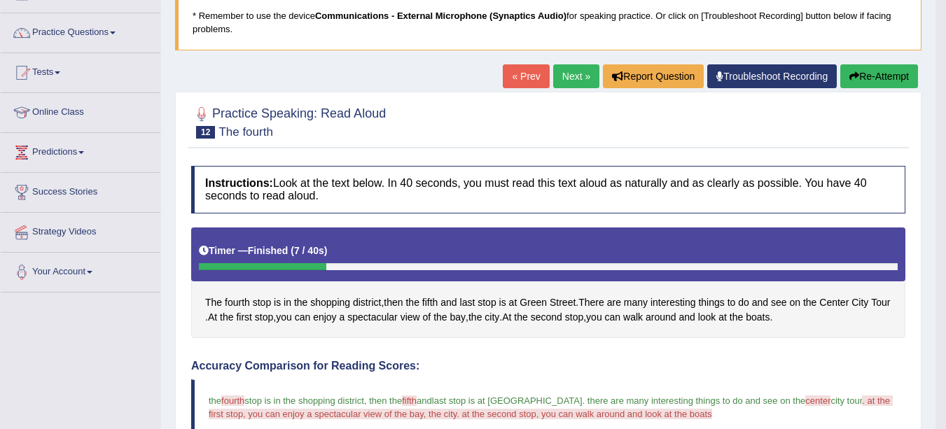
scroll to position [0, 0]
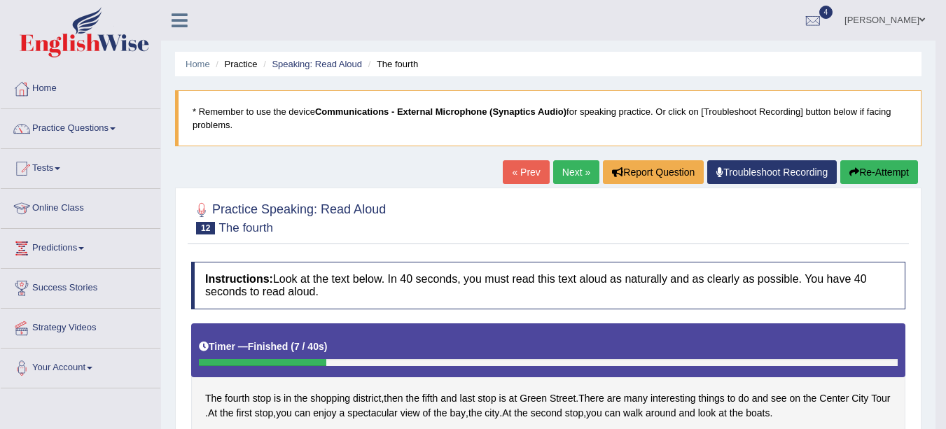
click at [574, 172] on link "Next »" at bounding box center [576, 172] width 46 height 24
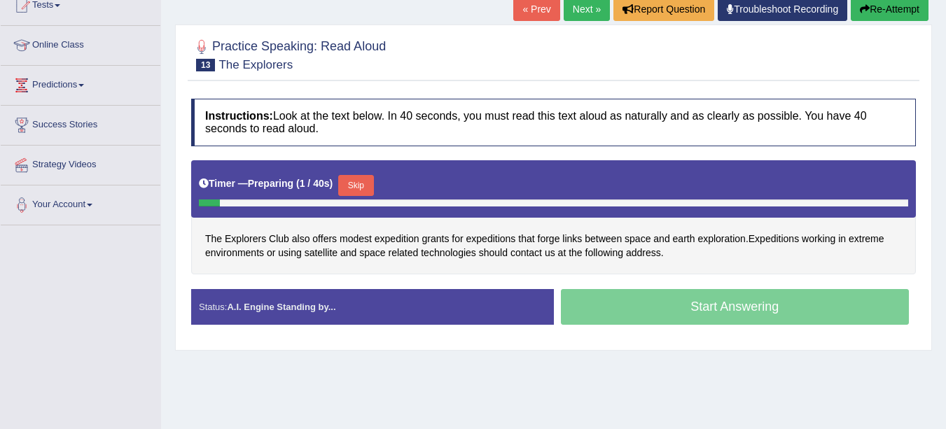
scroll to position [164, 0]
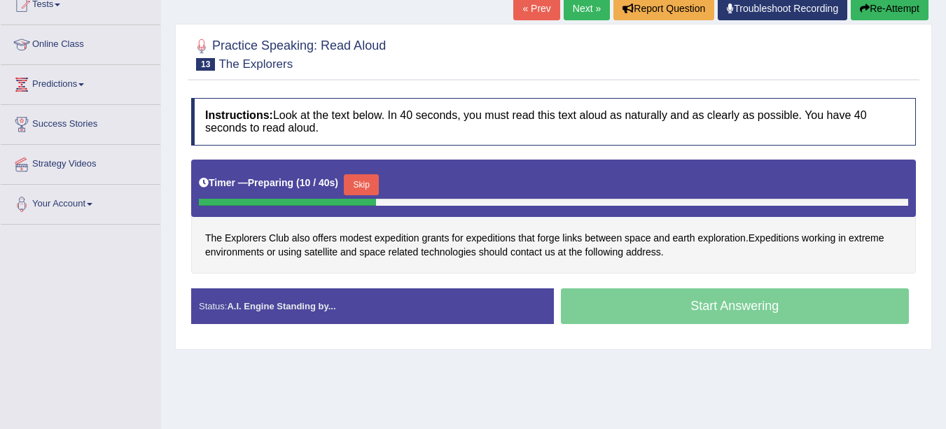
click at [359, 183] on button "Skip" at bounding box center [361, 184] width 35 height 21
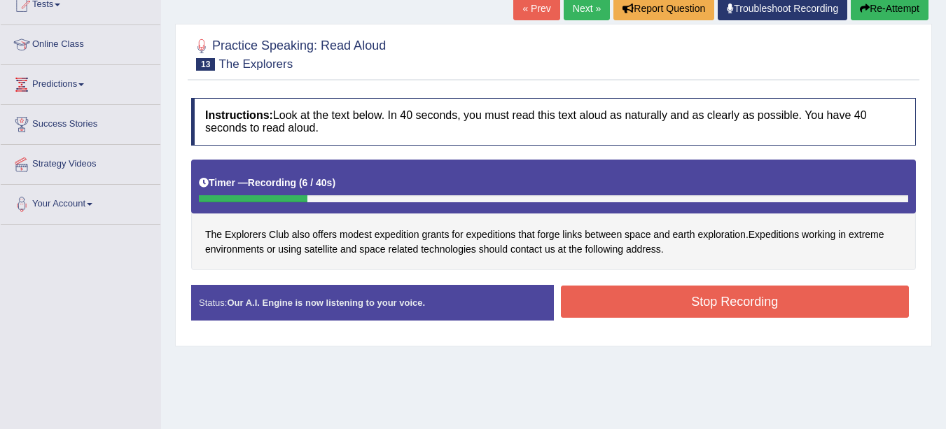
click at [686, 300] on button "Stop Recording" at bounding box center [735, 302] width 349 height 32
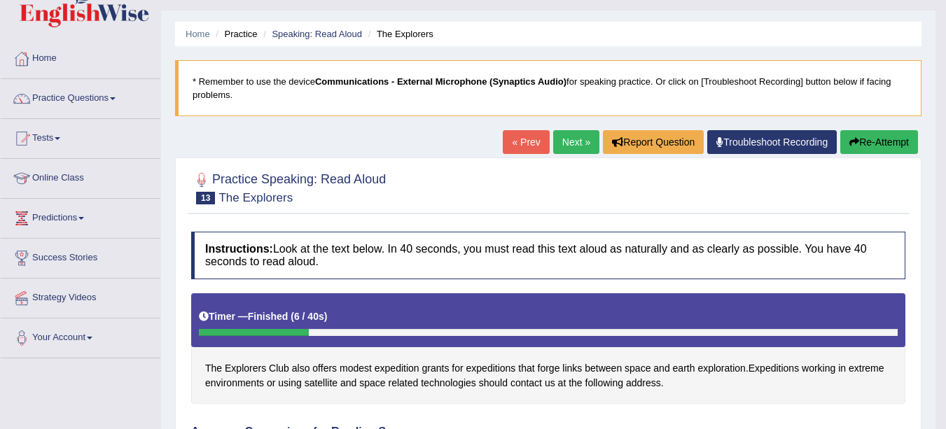
scroll to position [0, 0]
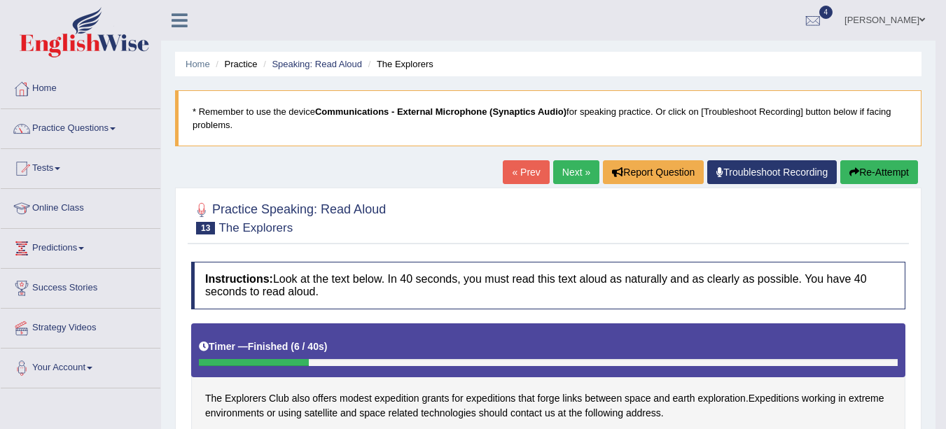
click at [572, 176] on link "Next »" at bounding box center [576, 172] width 46 height 24
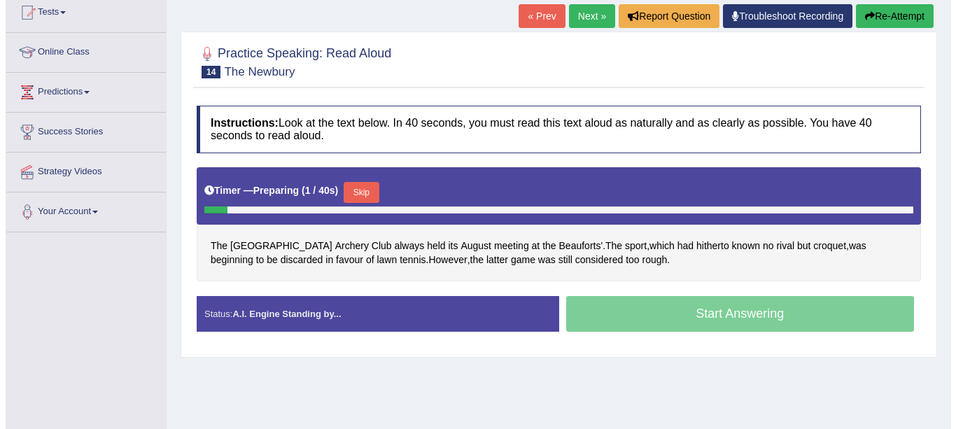
scroll to position [158, 0]
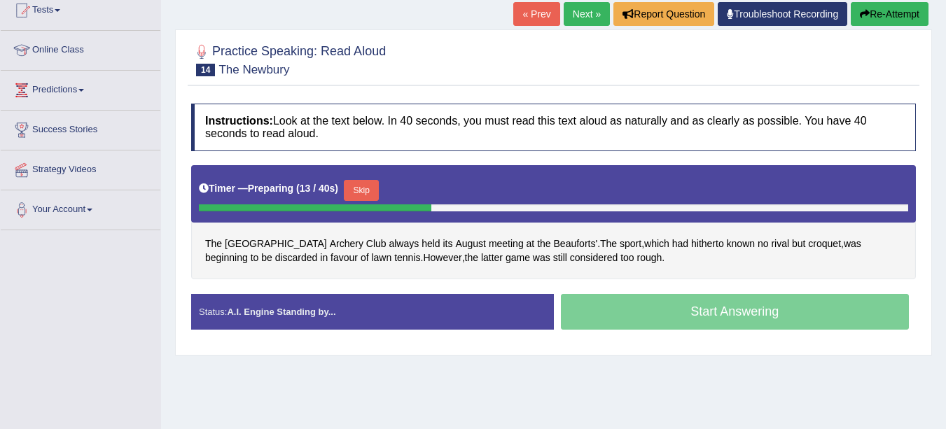
click at [366, 189] on button "Skip" at bounding box center [361, 190] width 35 height 21
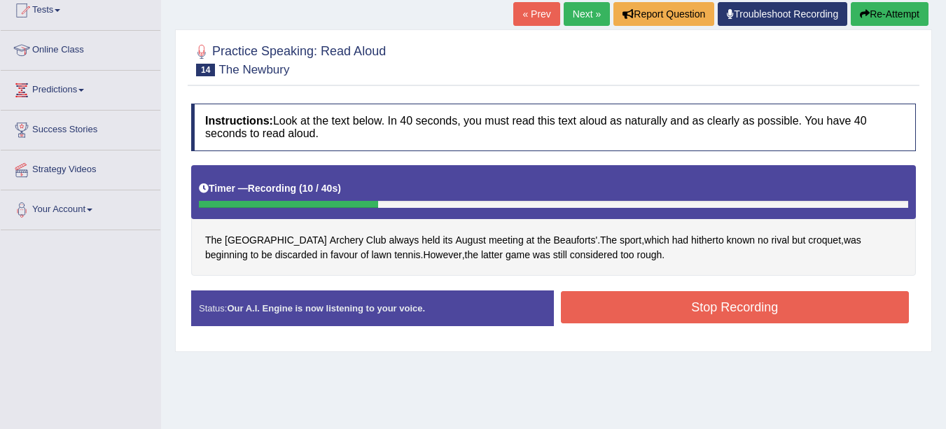
click at [669, 308] on button "Stop Recording" at bounding box center [735, 307] width 349 height 32
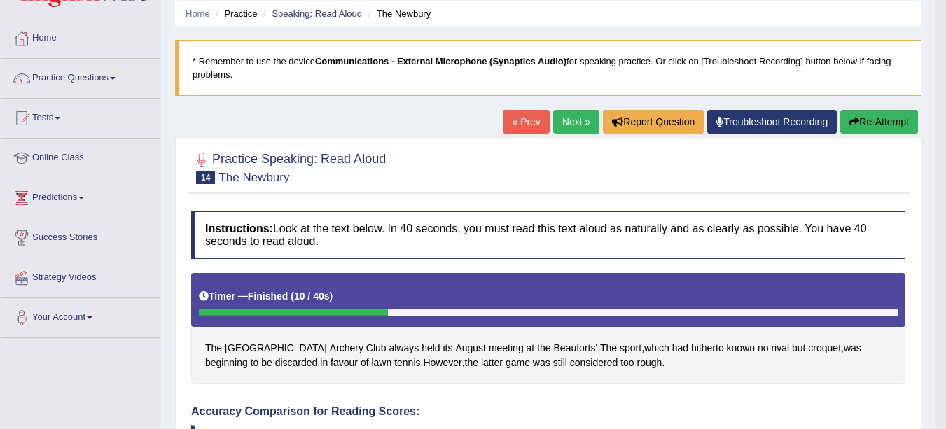
scroll to position [0, 0]
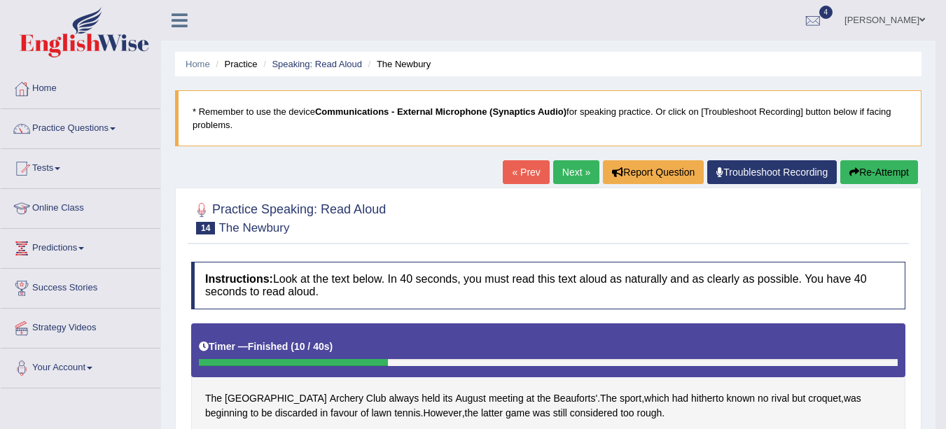
click at [298, 59] on link "Speaking: Read Aloud" at bounding box center [317, 64] width 90 height 10
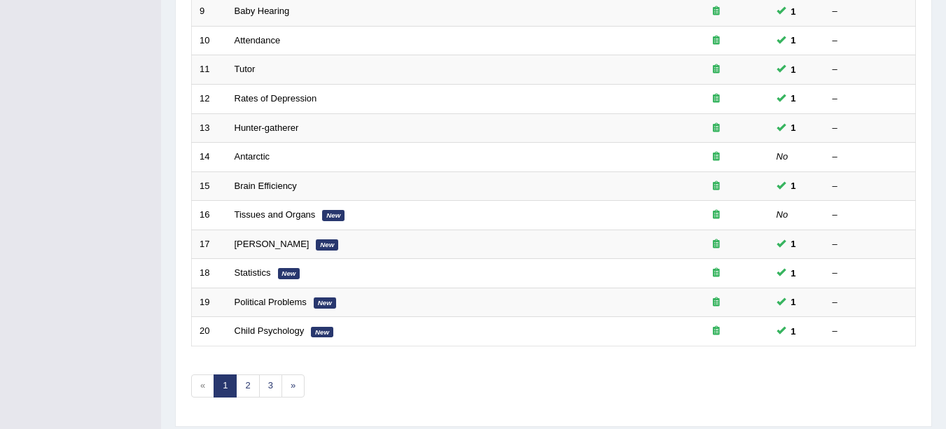
scroll to position [461, 0]
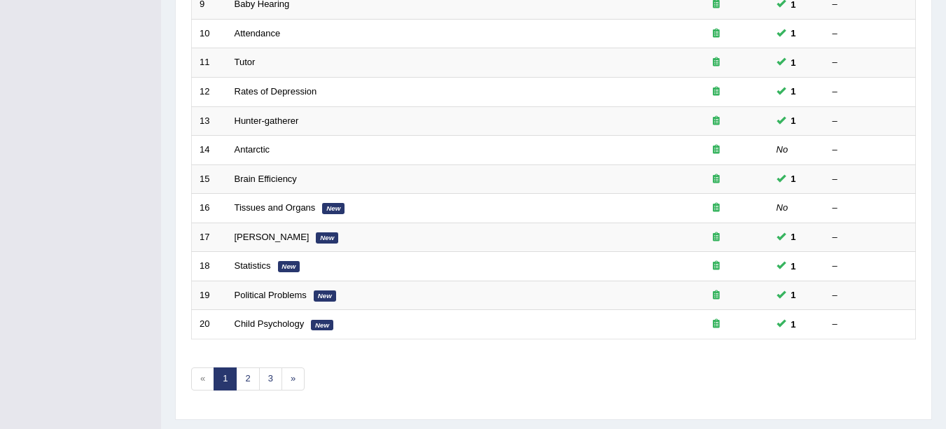
click at [265, 155] on link "Antarctic" at bounding box center [252, 149] width 36 height 10
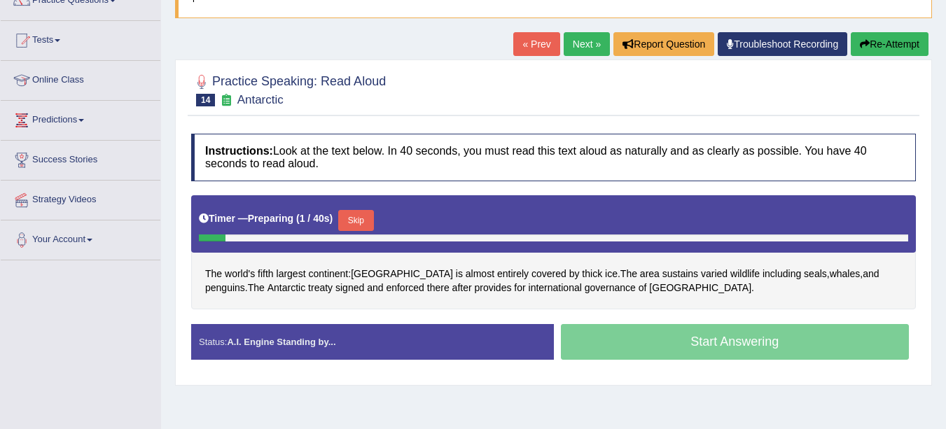
scroll to position [131, 0]
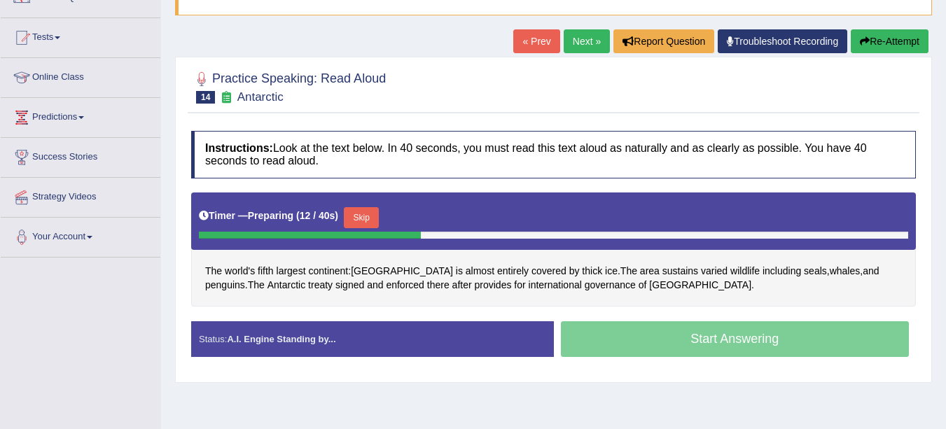
click at [373, 213] on button "Skip" at bounding box center [361, 217] width 35 height 21
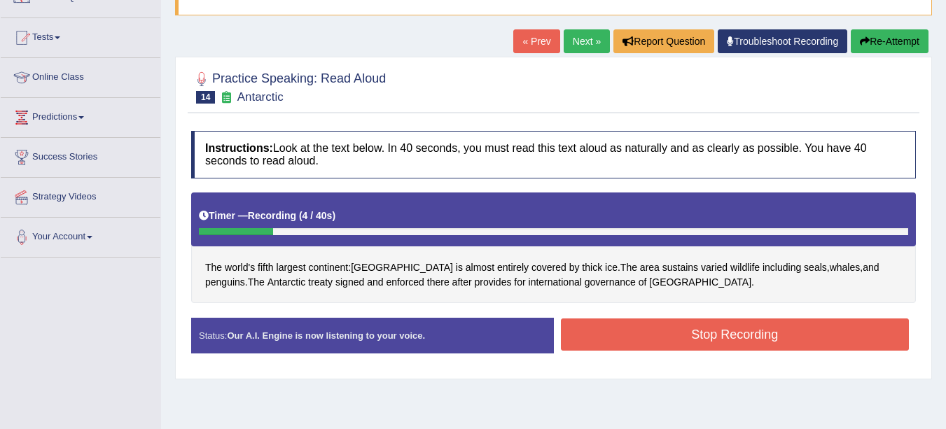
click at [850, 41] on button "Re-Attempt" at bounding box center [889, 41] width 78 height 24
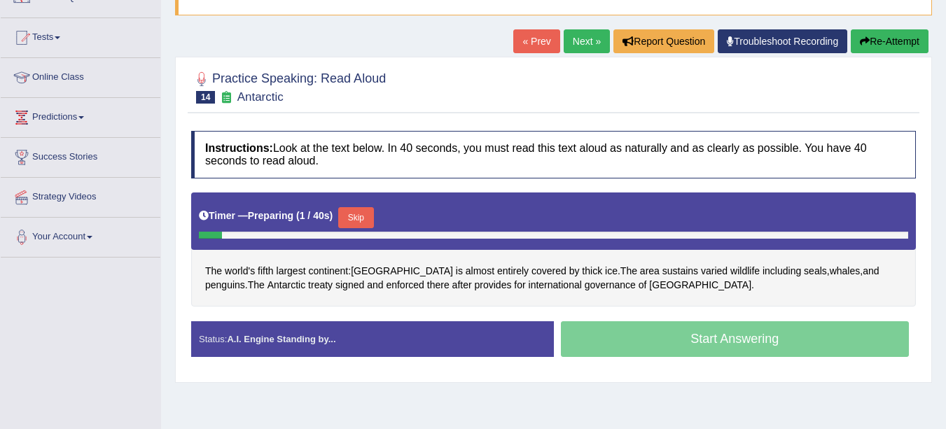
click at [368, 217] on button "Skip" at bounding box center [355, 217] width 35 height 21
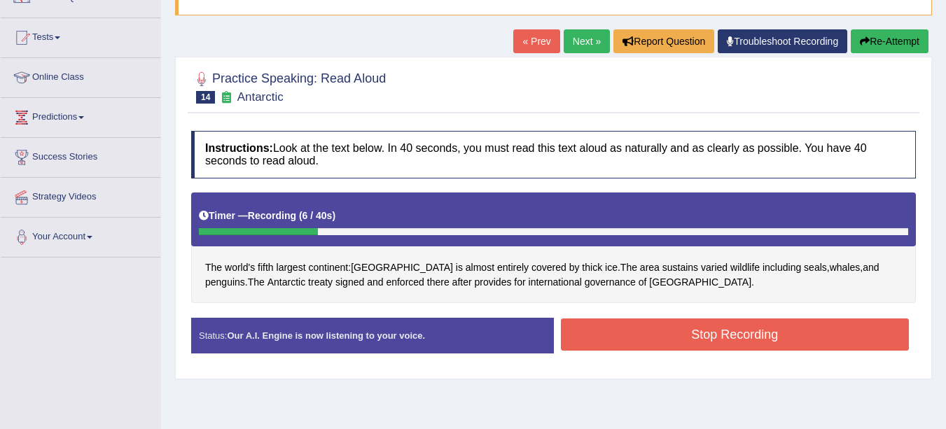
click at [883, 38] on button "Re-Attempt" at bounding box center [889, 41] width 78 height 24
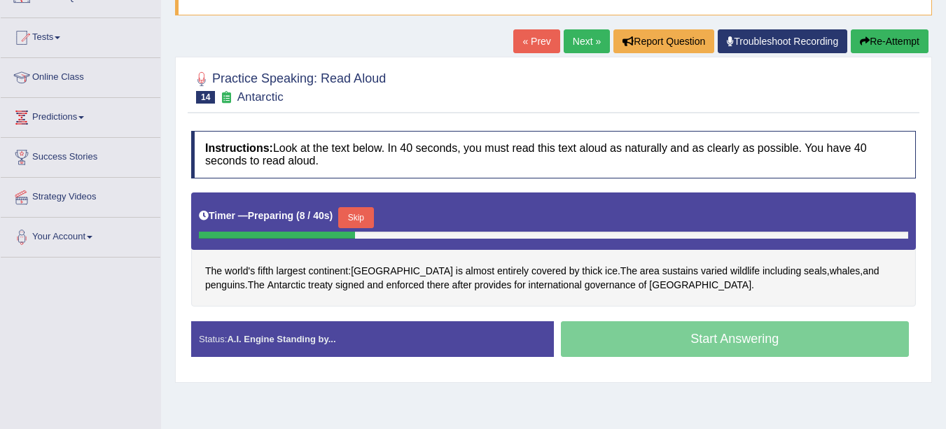
click at [360, 213] on button "Skip" at bounding box center [355, 217] width 35 height 21
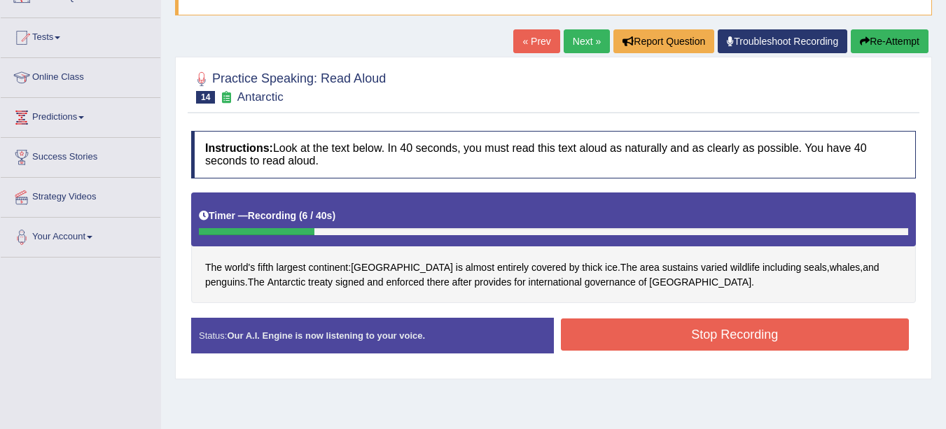
click at [721, 334] on button "Stop Recording" at bounding box center [735, 334] width 349 height 32
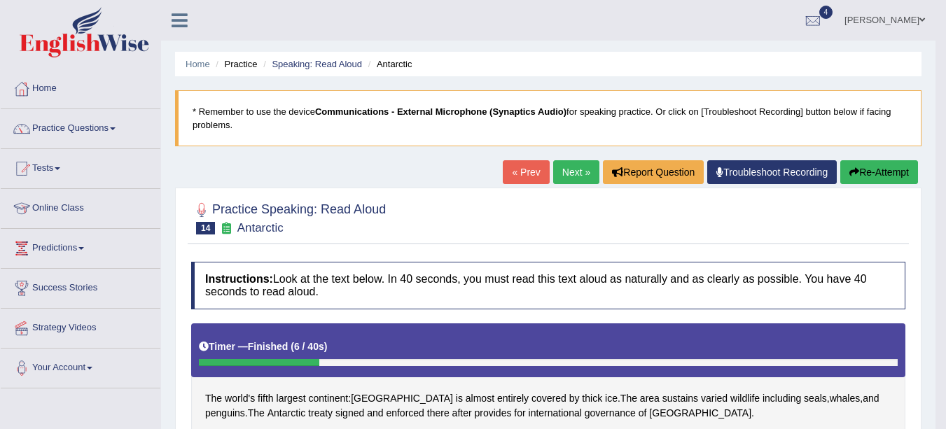
click at [304, 66] on link "Speaking: Read Aloud" at bounding box center [317, 64] width 90 height 10
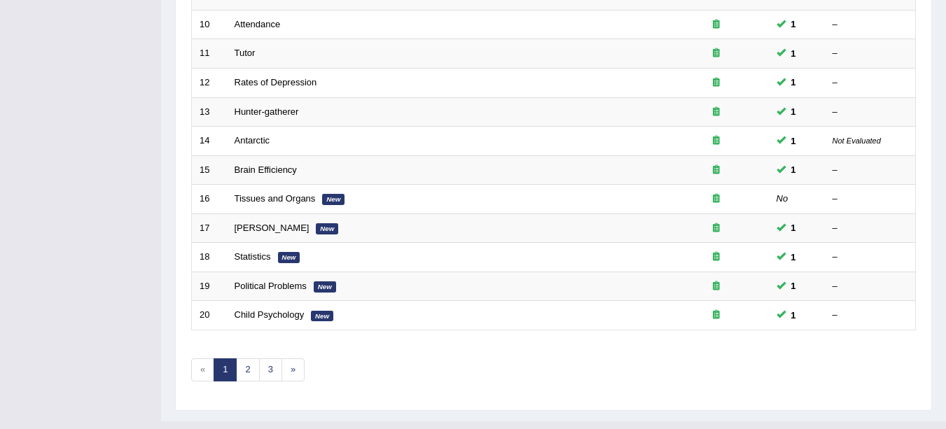
scroll to position [498, 0]
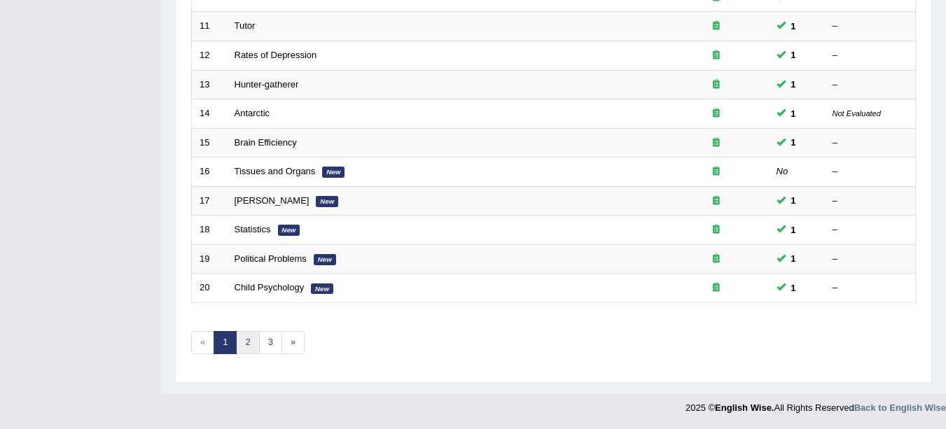
click at [255, 336] on link "2" at bounding box center [247, 342] width 23 height 23
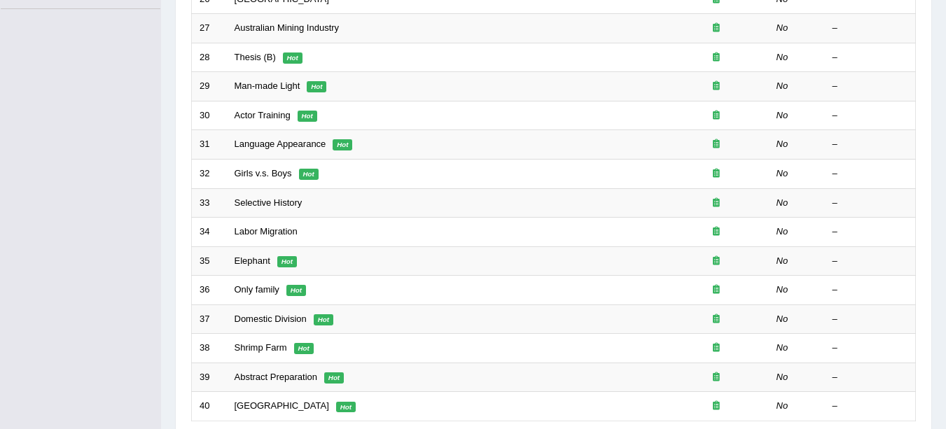
scroll to position [498, 0]
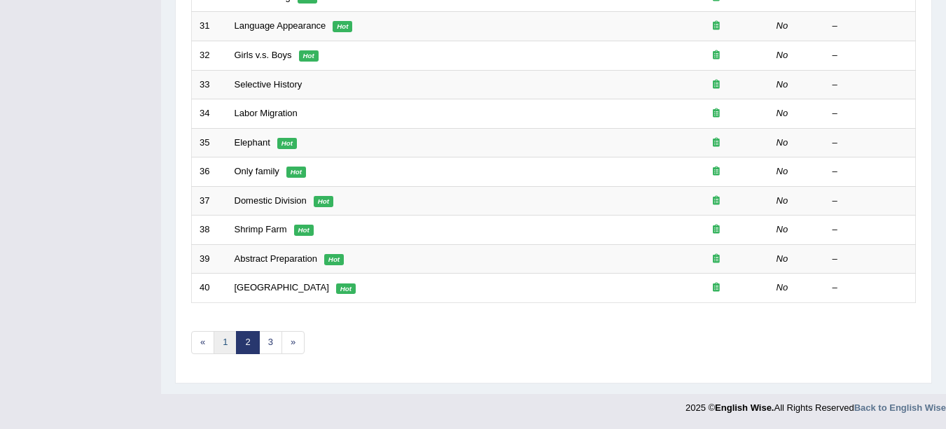
click at [225, 342] on link "1" at bounding box center [224, 342] width 23 height 23
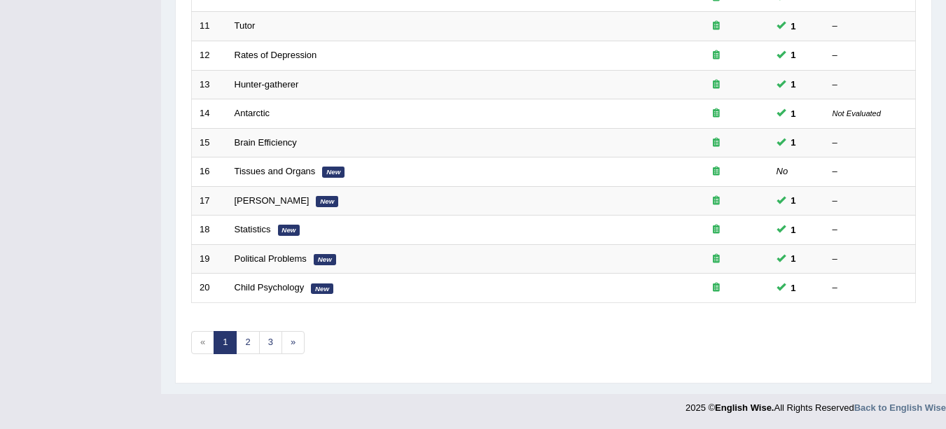
click at [286, 171] on link "Tissues and Organs" at bounding box center [274, 171] width 81 height 10
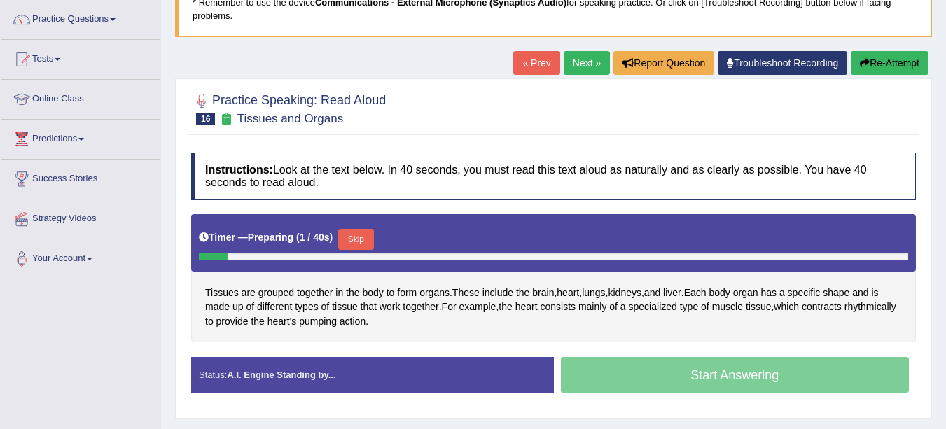
scroll to position [117, 0]
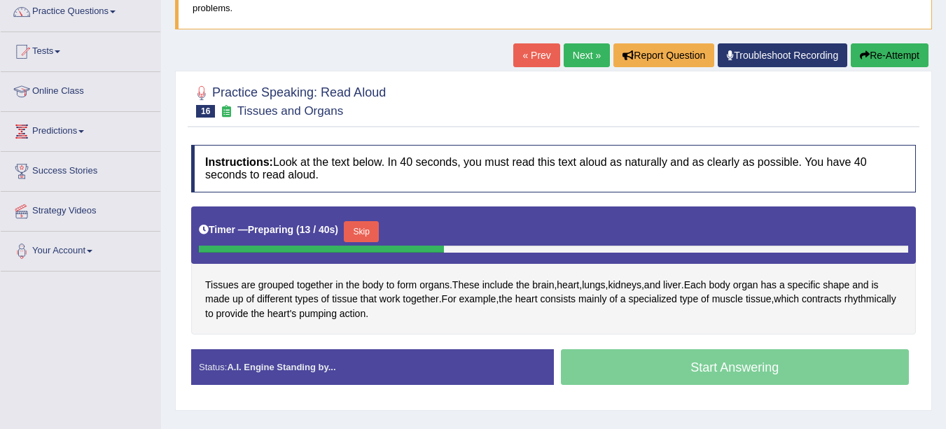
click at [369, 227] on button "Skip" at bounding box center [361, 231] width 35 height 21
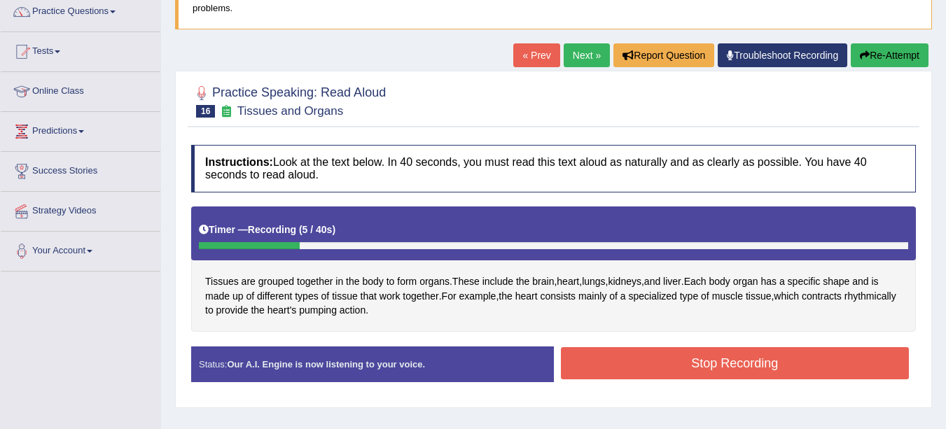
click at [720, 360] on button "Stop Recording" at bounding box center [735, 363] width 349 height 32
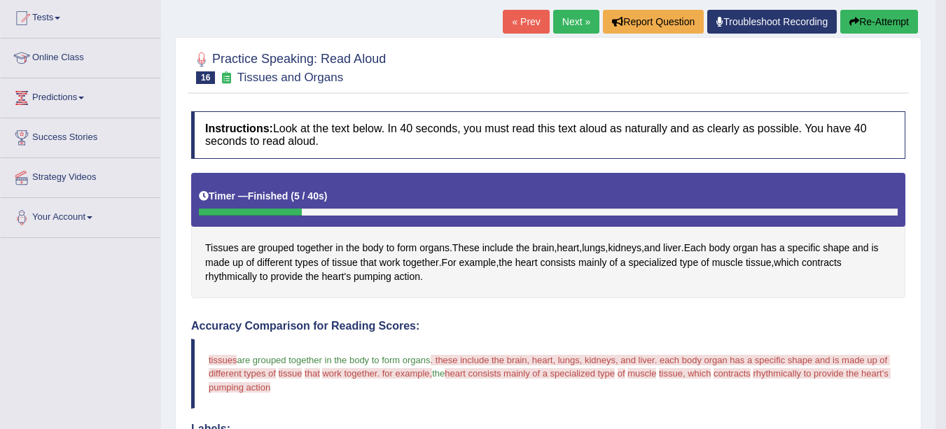
scroll to position [0, 0]
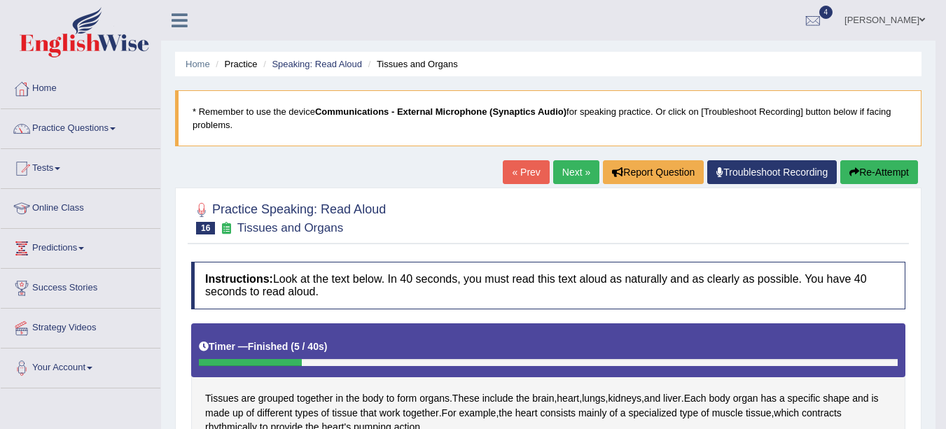
click at [300, 64] on link "Speaking: Read Aloud" at bounding box center [317, 64] width 90 height 10
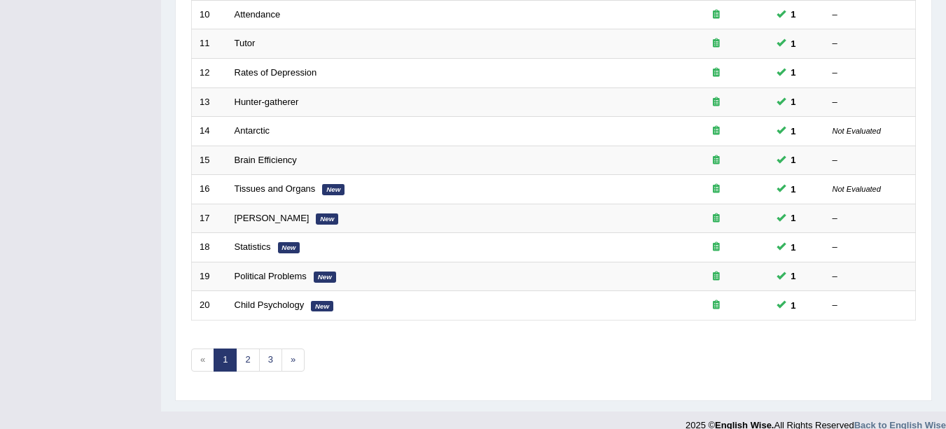
scroll to position [481, 0]
click at [248, 370] on link "2" at bounding box center [247, 359] width 23 height 23
